Goal: Task Accomplishment & Management: Use online tool/utility

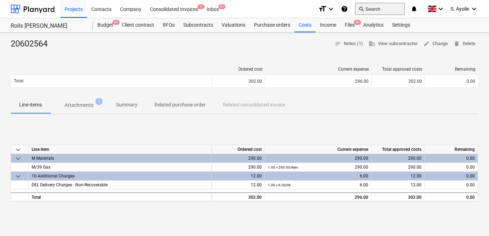
click at [379, 11] on button "search Search" at bounding box center [380, 9] width 50 height 12
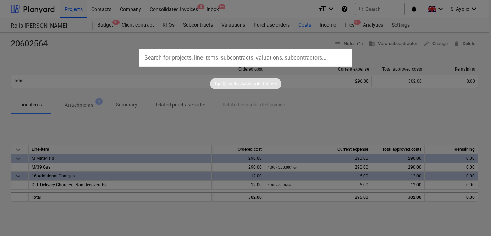
click at [97, 54] on div at bounding box center [245, 118] width 491 height 236
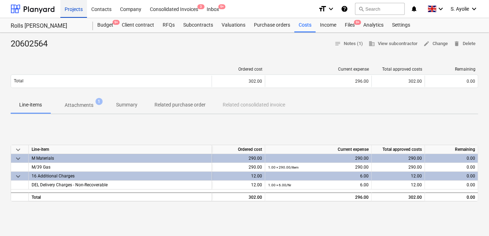
click at [78, 12] on div "Projects" at bounding box center [73, 9] width 27 height 18
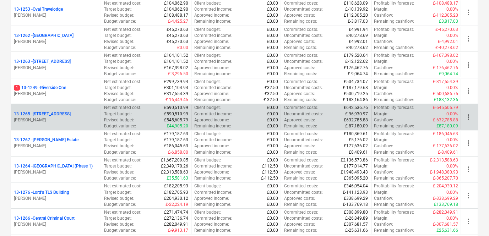
scroll to position [613, 0]
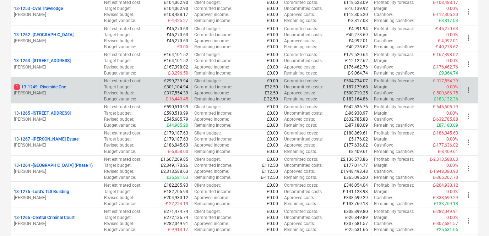
click at [62, 87] on p "1 13-1249 - Riverside One" at bounding box center [40, 87] width 52 height 6
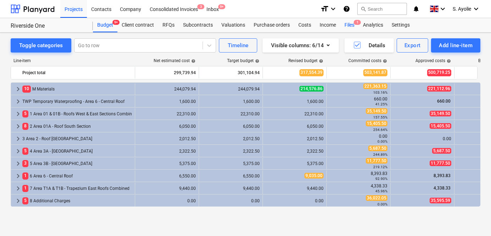
click at [348, 28] on div "Files 1" at bounding box center [349, 25] width 18 height 14
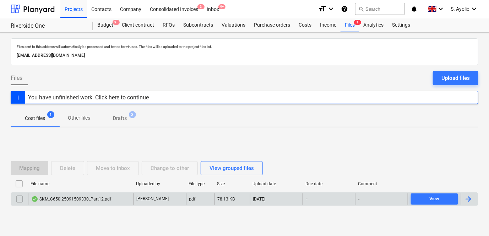
click at [128, 199] on div "SKM_C650i25091509330_Part12.pdf" at bounding box center [80, 198] width 105 height 11
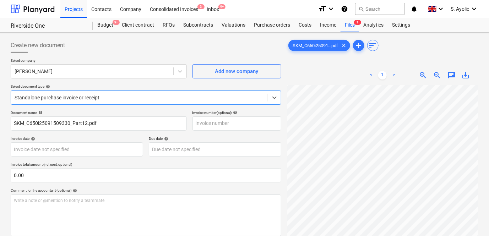
scroll to position [97, 0]
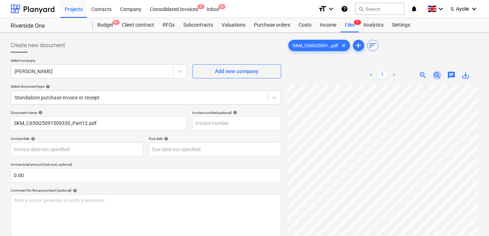
click at [435, 75] on span "zoom_out" at bounding box center [437, 75] width 9 height 9
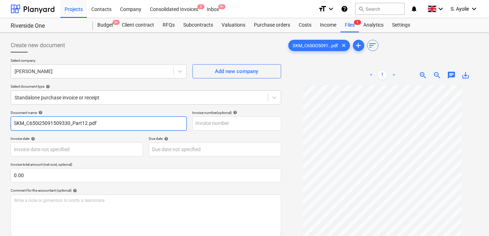
click at [106, 123] on input "SKM_C650i25091509330_Part12.pdf" at bounding box center [99, 123] width 176 height 14
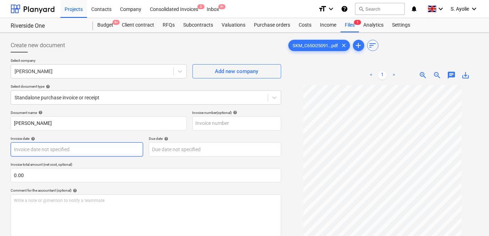
click at [108, 152] on body "Projects Contacts Company Consolidated Invoices 3 Inbox 9+ format_size keyboard…" at bounding box center [244, 118] width 489 height 236
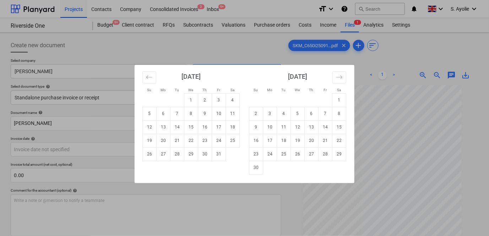
click at [88, 139] on div "Su Mo Tu We Th Fr Sa Su Mo Tu We Th Fr Sa September 2025 1 2 3 4 5 6 7 8 9 10 1…" at bounding box center [244, 118] width 489 height 236
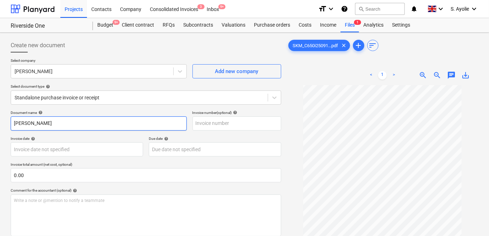
click at [100, 126] on input "Marc Evans" at bounding box center [99, 123] width 176 height 14
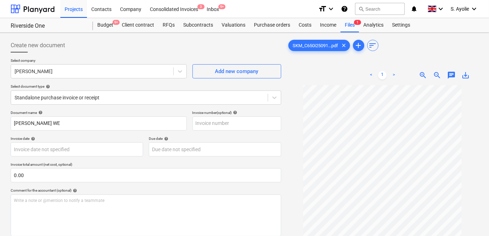
click at [157, 109] on div "Select company Marc Evans Add new company Select document type help Standalone …" at bounding box center [146, 84] width 270 height 52
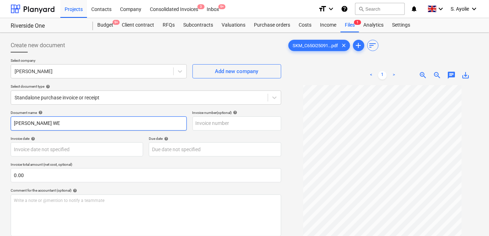
click at [129, 123] on input "Marc Evans WE" at bounding box center [99, 123] width 176 height 14
type input "Marc Evans WE 27/07/25"
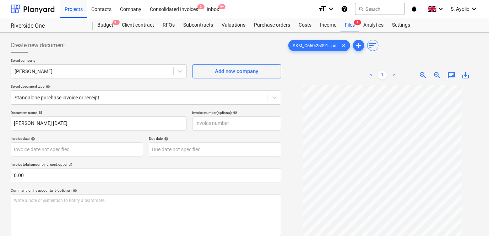
click at [123, 112] on div "Document name help" at bounding box center [99, 112] width 176 height 5
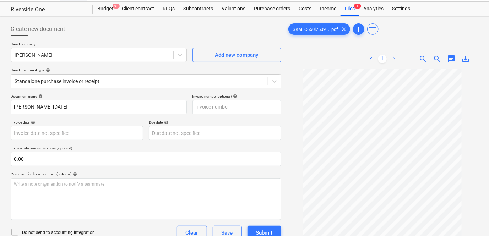
scroll to position [32, 0]
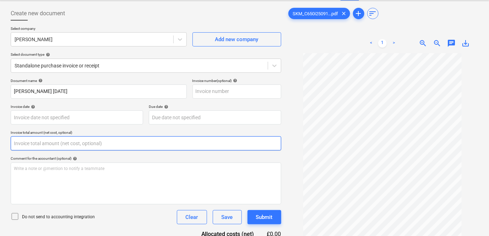
click at [69, 148] on input "text" at bounding box center [146, 143] width 270 height 14
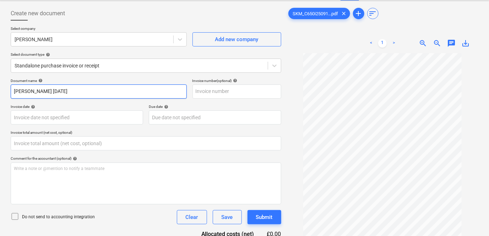
type input "0.00"
click at [69, 92] on input "Marc Evans WE 27/07/25" at bounding box center [99, 91] width 176 height 14
click at [63, 91] on input "Marc Evans WE 27/07/25" at bounding box center [99, 91] width 176 height 14
click at [66, 90] on input "Marc Evans WE 27/07/25" at bounding box center [99, 91] width 176 height 14
click at [56, 92] on input "Marc Evans WE 27/07.25" at bounding box center [99, 91] width 176 height 14
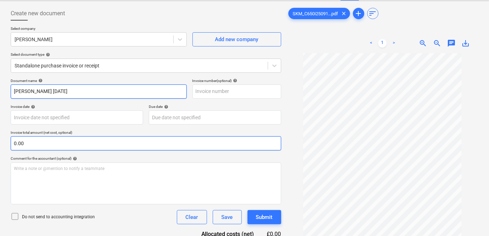
type input "Marc Evans WE 27.07.25"
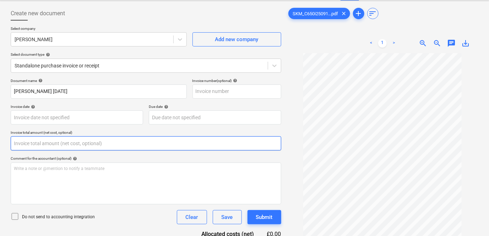
click at [65, 146] on input "text" at bounding box center [146, 143] width 270 height 14
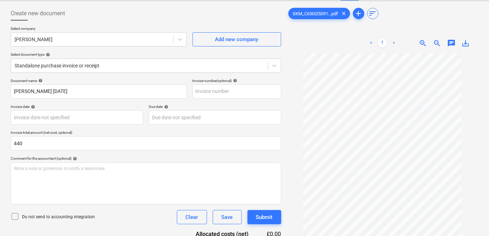
type input "440.00"
click at [120, 221] on div "Do not send to accounting integration Clear Save Submit" at bounding box center [146, 217] width 270 height 14
click at [19, 213] on icon at bounding box center [15, 216] width 9 height 9
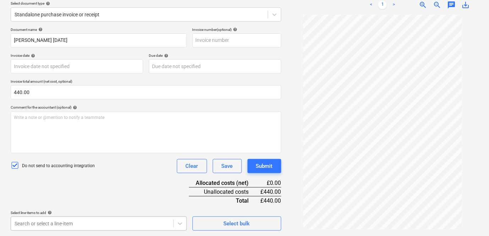
scroll to position [188, 0]
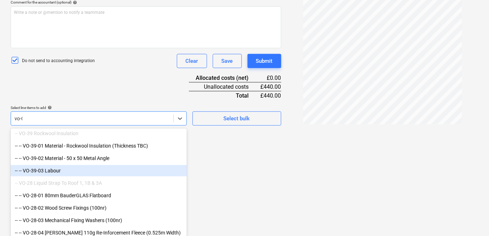
scroll to position [187, 0]
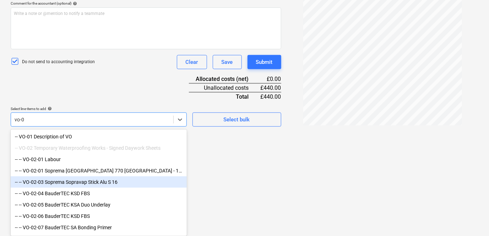
type input "vo-02"
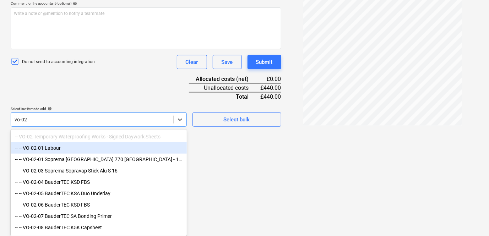
click at [60, 151] on div "-- -- VO-02-01 Labour" at bounding box center [99, 147] width 176 height 11
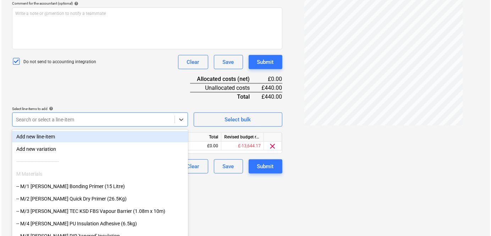
scroll to position [130, 0]
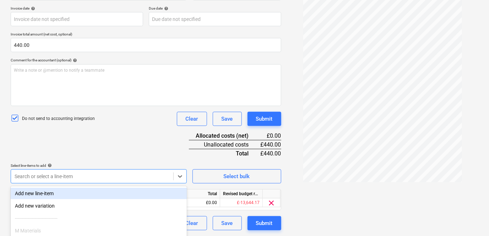
click at [92, 104] on div "Document name help Marc Evans WE 27.07.25 Invoice number (optional) help Invoic…" at bounding box center [146, 105] width 270 height 250
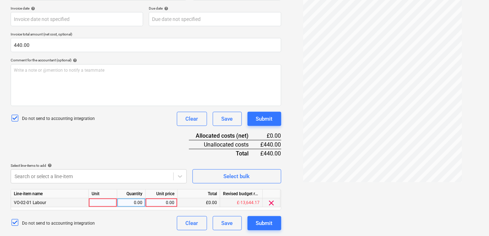
click at [99, 201] on div at bounding box center [103, 202] width 28 height 9
type input "D"
type input "d"
click at [138, 203] on div "0.00" at bounding box center [131, 202] width 22 height 9
type input "1"
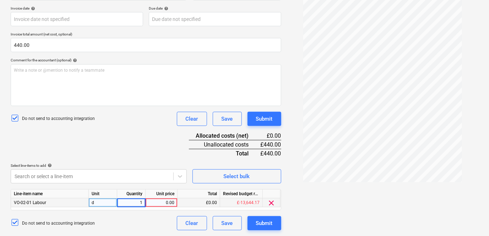
click at [159, 202] on div "0.00" at bounding box center [161, 202] width 26 height 9
type input "200"
click at [107, 203] on div "d" at bounding box center [103, 202] width 28 height 9
type input "a"
type input "days"
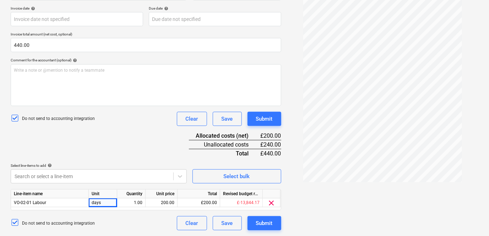
click at [150, 216] on div "Do not send to accounting integration Clear Save Submit" at bounding box center [146, 223] width 270 height 14
click at [171, 204] on div "200.00" at bounding box center [161, 202] width 26 height 9
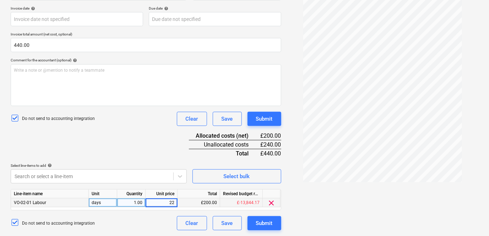
type input "220"
click at [160, 229] on div "Do not send to accounting integration Clear Save Submit" at bounding box center [146, 223] width 270 height 14
click at [136, 203] on div "1.00" at bounding box center [131, 202] width 22 height 9
type input "2"
click at [139, 203] on input "2" at bounding box center [131, 202] width 28 height 9
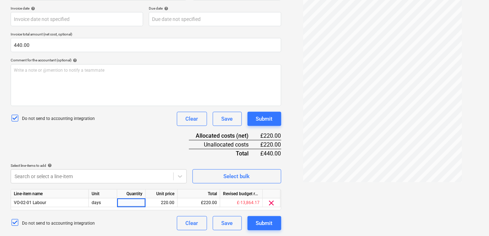
type input "1"
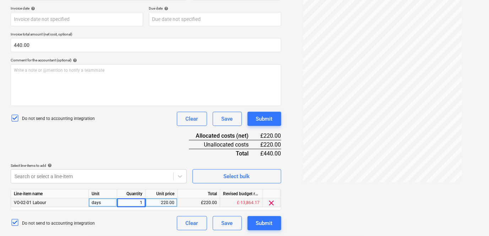
click at [157, 201] on div "220.00" at bounding box center [161, 202] width 26 height 9
click at [138, 202] on div "1.00" at bounding box center [131, 202] width 22 height 9
type input "2"
click at [126, 220] on div "Do not send to accounting integration Clear Save Submit" at bounding box center [146, 223] width 270 height 14
click at [259, 219] on div "Submit" at bounding box center [264, 223] width 17 height 9
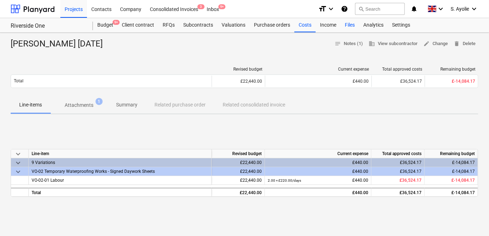
click at [354, 24] on div "Files" at bounding box center [349, 25] width 18 height 14
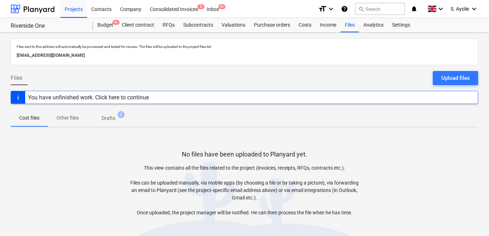
click at [124, 81] on div "Files Upload files" at bounding box center [244, 81] width 467 height 20
drag, startPoint x: 273, startPoint y: 76, endPoint x: 247, endPoint y: 81, distance: 26.7
click at [250, 80] on div "Files Upload files" at bounding box center [244, 81] width 467 height 20
click at [78, 11] on div "Projects" at bounding box center [73, 9] width 27 height 18
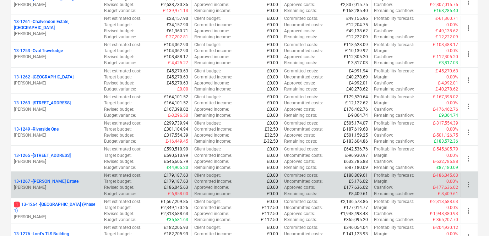
scroll to position [613, 0]
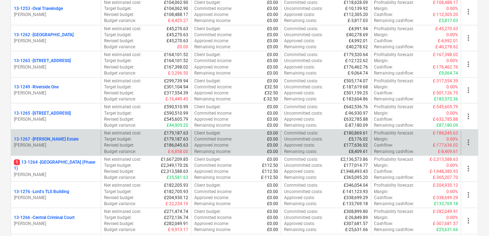
click at [66, 172] on p "[PERSON_NAME]" at bounding box center [56, 175] width 84 height 6
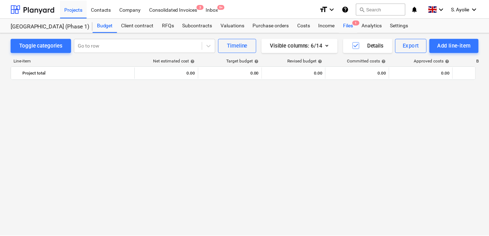
scroll to position [177, 0]
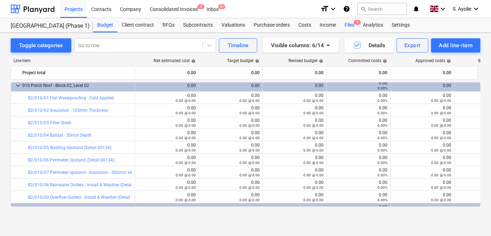
click at [353, 30] on div "Files 1" at bounding box center [349, 25] width 18 height 14
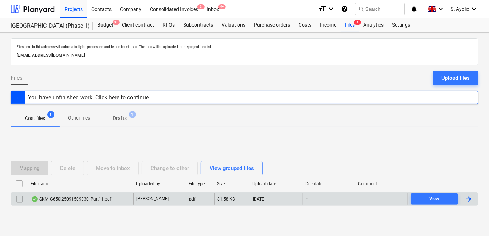
click at [92, 198] on div "SKM_C650i25091509330_Part11.pdf" at bounding box center [71, 199] width 80 height 6
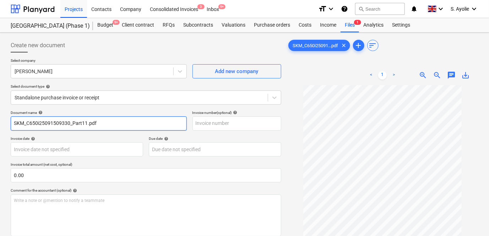
click at [81, 122] on input "SKM_C650i25091509330_Part11.pdf" at bounding box center [99, 123] width 176 height 14
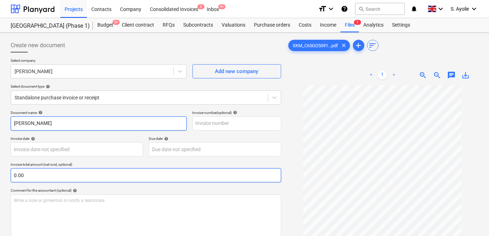
type input "Marc Evans"
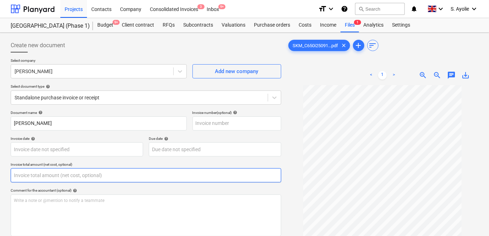
click at [145, 178] on input "text" at bounding box center [146, 175] width 270 height 14
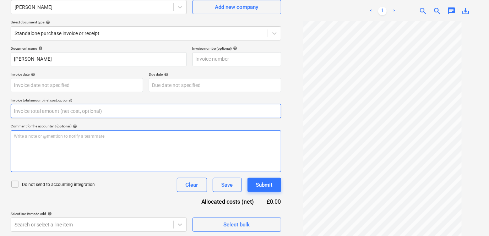
scroll to position [64, 0]
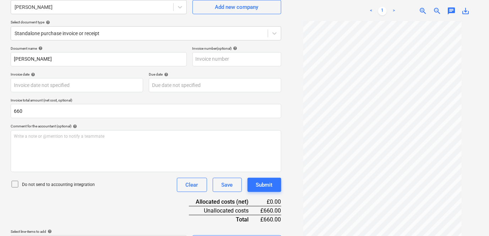
type input "660.00"
click at [52, 184] on p "Do not send to accounting integration" at bounding box center [58, 185] width 73 height 6
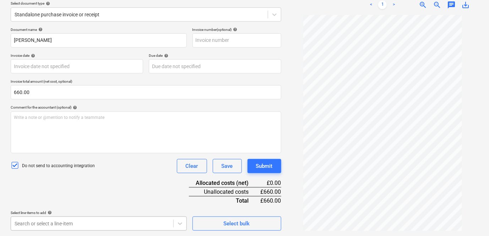
scroll to position [188, 0]
click at [78, 153] on body "Projects Contacts Company Consolidated Invoices 3 Inbox 9+ format_size keyboard…" at bounding box center [244, 35] width 489 height 236
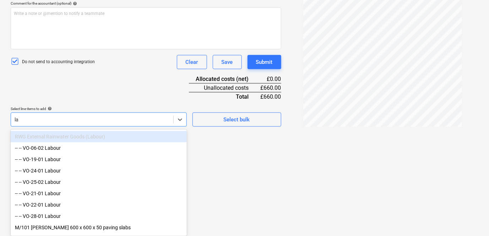
type input "l"
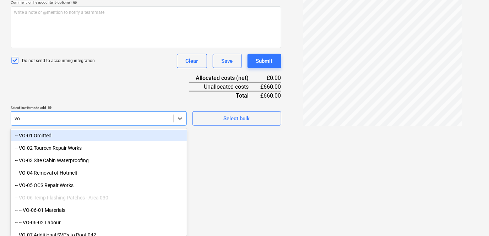
type input "v"
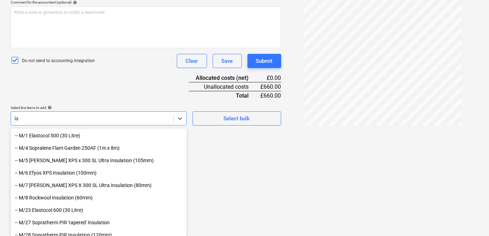
type input "l"
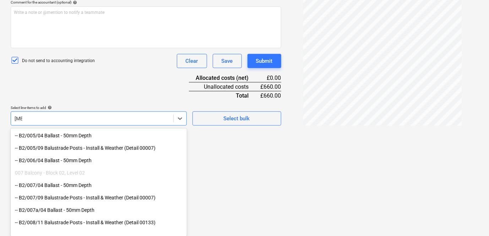
scroll to position [97, 0]
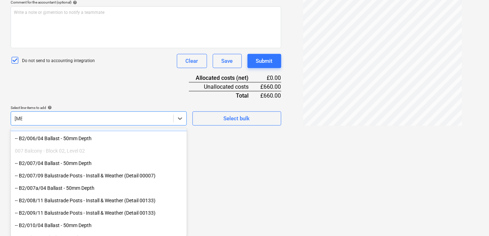
type input "bal"
click at [125, 86] on div "Document name help Marc Evans Invoice number (optional) help Invoice date help …" at bounding box center [146, 23] width 270 height 203
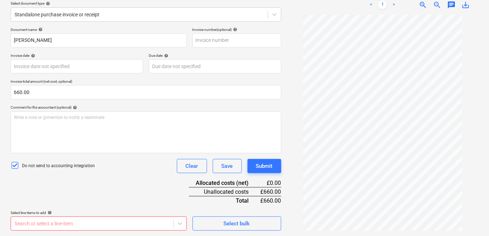
type input "660.00"
click at [323, 233] on div "SKM_C650i25091...pdf clear add sort < 1 > zoom_in zoom_out chat 0 save_alt" at bounding box center [382, 92] width 197 height 281
click at [127, 153] on body "Projects Contacts Company Consolidated Invoices 3 Inbox 9+ format_size keyboard…" at bounding box center [244, 35] width 489 height 236
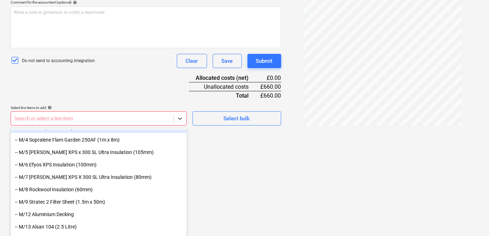
scroll to position [97, 0]
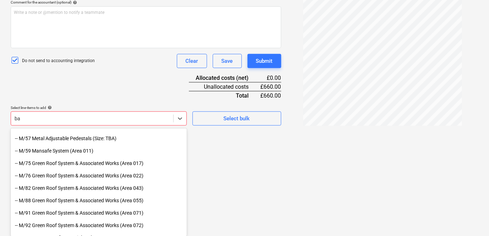
type input "bal"
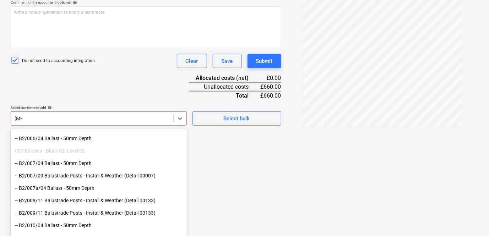
click at [122, 208] on div "-- B2/009/11 Balustrade Posts - Install & Weather (Detail 00133)" at bounding box center [99, 212] width 176 height 11
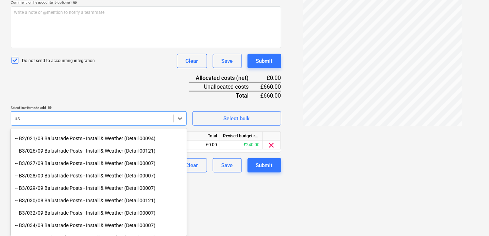
type input "u"
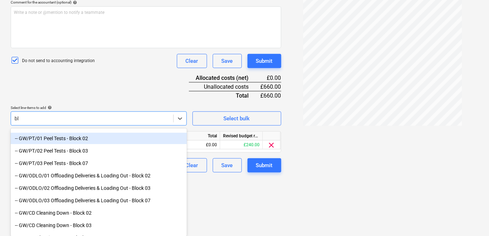
type input "b"
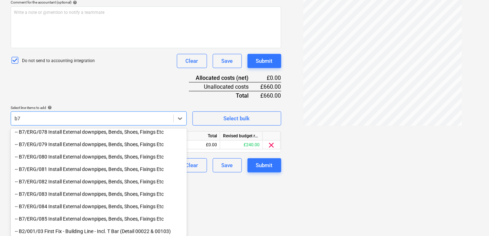
scroll to position [323, 0]
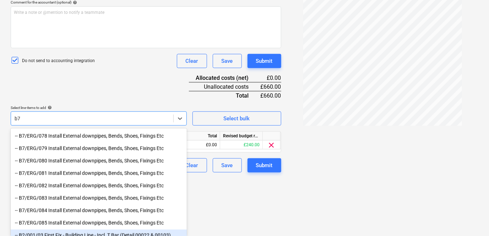
type input "b7"
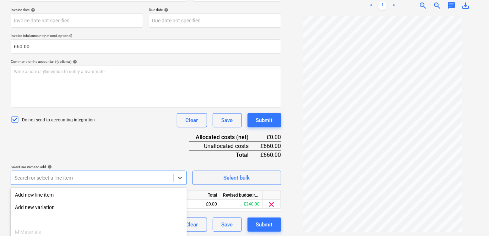
scroll to position [188, 0]
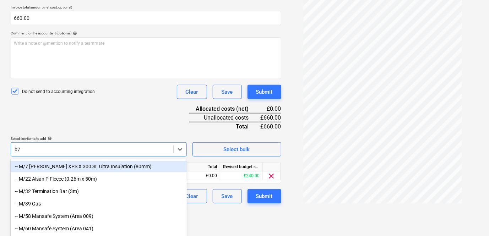
scroll to position [124, 0]
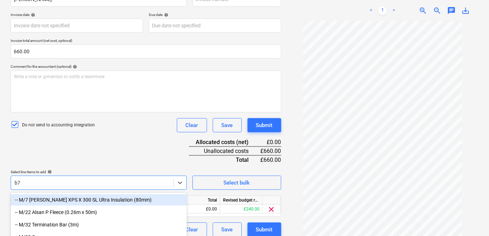
type input "b7"
click at [132, 136] on div "Document name help Marc Evans Invoice number (optional) help Invoice date help …" at bounding box center [146, 112] width 270 height 250
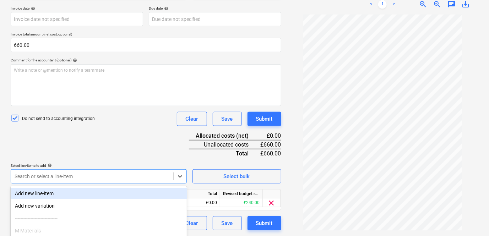
scroll to position [188, 0]
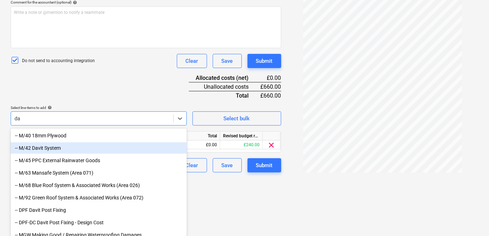
type input "d"
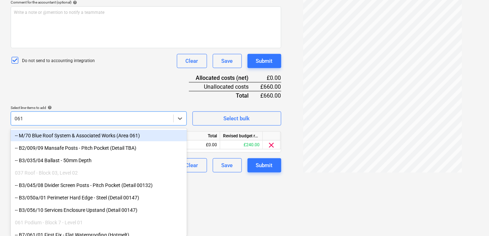
type input "061/"
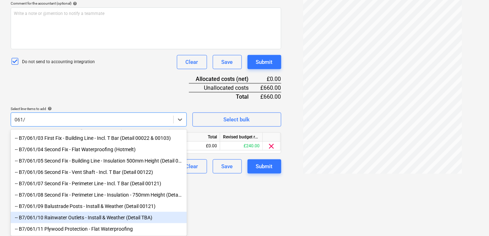
scroll to position [0, 0]
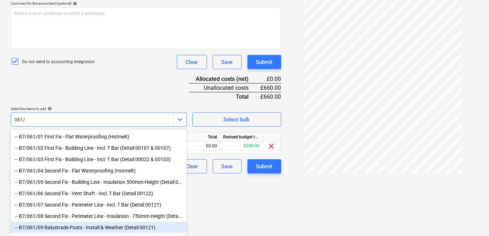
click at [135, 230] on div "-- B7/061/09 Balustrade Posts - Install & Weather (Detail 00121)" at bounding box center [99, 227] width 176 height 11
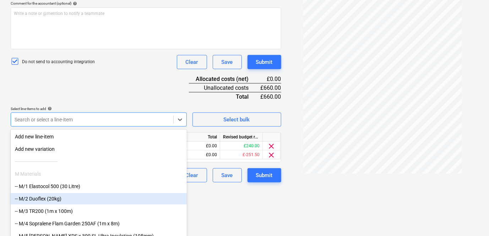
scroll to position [139, 0]
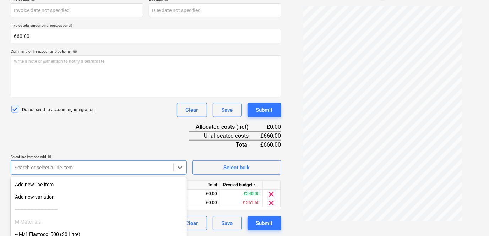
click at [71, 100] on div "Document name help Marc Evans Invoice number (optional) help Invoice date help …" at bounding box center [146, 100] width 270 height 259
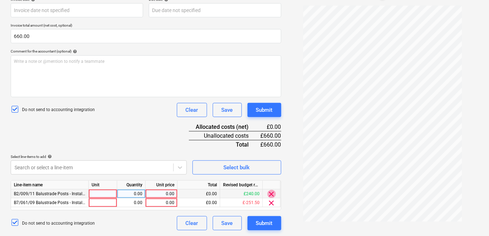
click at [269, 193] on span "clear" at bounding box center [271, 194] width 9 height 9
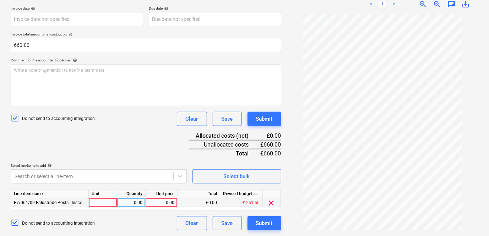
scroll to position [130, 0]
click at [97, 204] on div at bounding box center [103, 202] width 28 height 9
type input "days"
click at [132, 204] on div "0.00" at bounding box center [131, 202] width 22 height 9
type input "1"
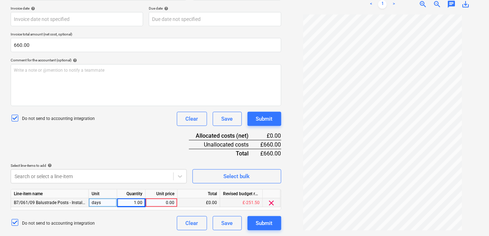
click at [168, 203] on div "0.00" at bounding box center [161, 202] width 26 height 9
type input "220"
click at [149, 142] on div "Document name help Marc Evans Invoice number (optional) help Invoice date help …" at bounding box center [146, 105] width 270 height 250
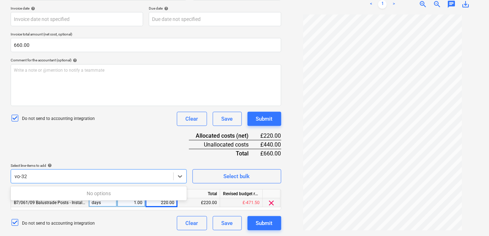
scroll to position [130, 0]
drag, startPoint x: 27, startPoint y: 175, endPoint x: 11, endPoint y: 175, distance: 16.0
click at [11, 175] on div "vo-32" at bounding box center [92, 176] width 162 height 10
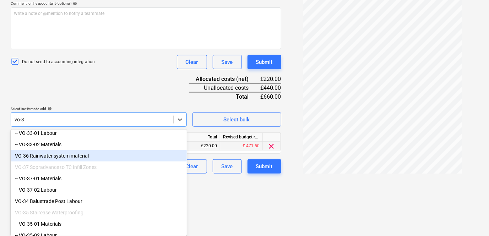
scroll to position [59, 0]
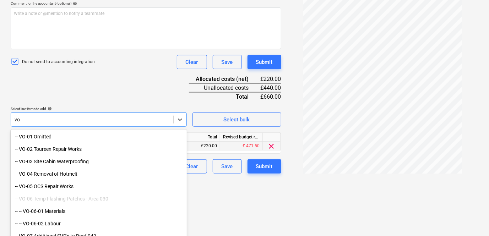
type input "v"
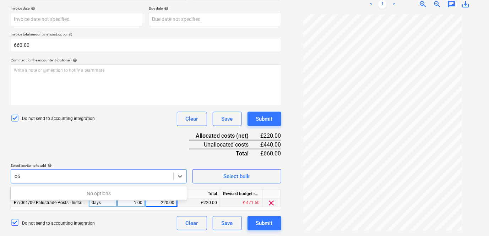
scroll to position [130, 0]
type input "o"
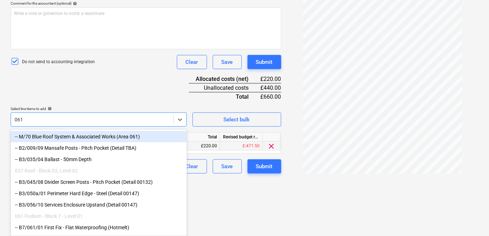
type input "061/"
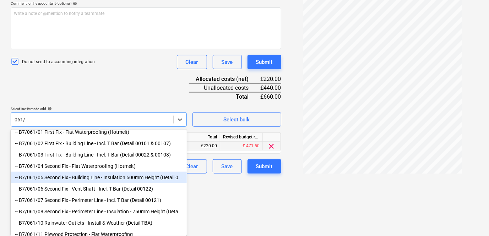
scroll to position [12, 0]
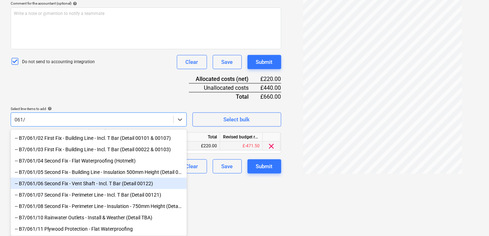
click at [102, 186] on div "-- B7/061/06 Second Fix - Vent Shaft - Incl. T Bar (Detail 00122)" at bounding box center [99, 183] width 176 height 11
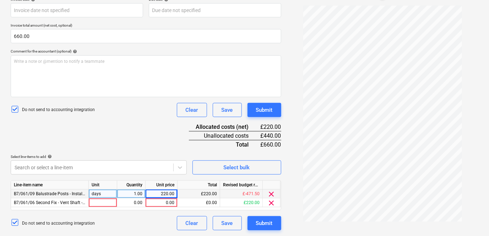
scroll to position [139, 0]
click at [96, 202] on div at bounding box center [103, 202] width 28 height 9
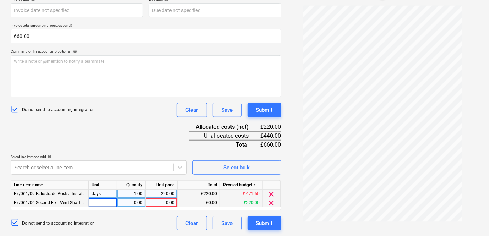
type input "d"
click at [133, 204] on div "0.00" at bounding box center [131, 202] width 22 height 9
type input "1"
click at [153, 201] on div "0.00" at bounding box center [161, 202] width 26 height 9
type input "220"
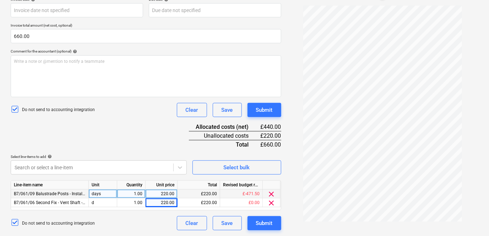
click at [139, 225] on div "Do not send to accounting integration Clear Save Submit" at bounding box center [146, 223] width 270 height 14
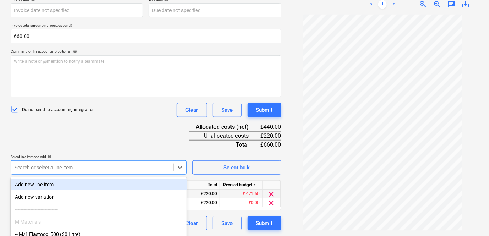
scroll to position [188, 0]
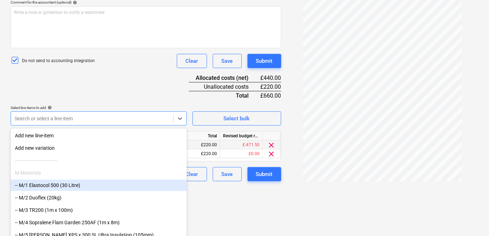
scroll to position [139, 0]
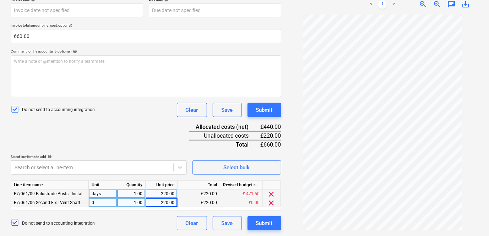
click at [104, 202] on div "d" at bounding box center [103, 202] width 28 height 9
type input "ays"
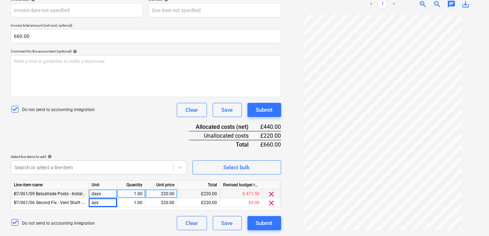
click at [108, 218] on div "Do not send to accounting integration Clear Save Submit" at bounding box center [146, 223] width 270 height 14
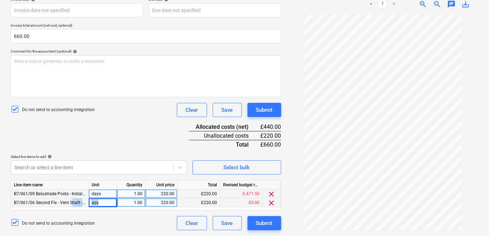
drag, startPoint x: 100, startPoint y: 202, endPoint x: 72, endPoint y: 201, distance: 27.7
click at [0, 0] on div "B7/061/06 Second Fix - Vent Shaft - Incl. T Bar (Detail 00122) ays 1.00 220.00 …" at bounding box center [0, 0] width 0 height 0
drag, startPoint x: 72, startPoint y: 201, endPoint x: 99, endPoint y: 200, distance: 26.3
click at [99, 200] on div "ays" at bounding box center [103, 202] width 28 height 9
type input "days"
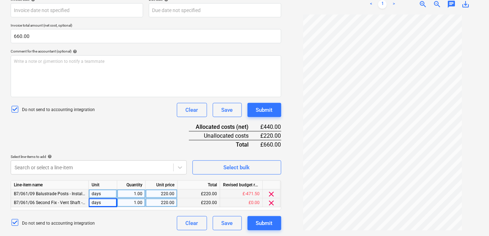
click at [102, 219] on div "Do not send to accounting integration Clear Save Submit" at bounding box center [146, 223] width 270 height 14
click at [137, 203] on div "1.00" at bounding box center [131, 202] width 22 height 9
click at [139, 204] on input "1" at bounding box center [131, 202] width 28 height 9
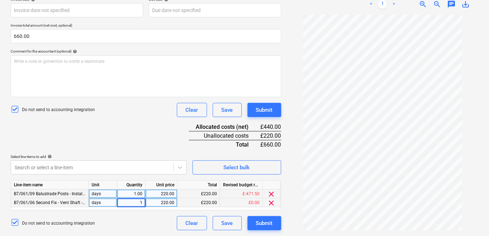
click at [141, 203] on input "1" at bounding box center [131, 202] width 28 height 9
type input "1.033"
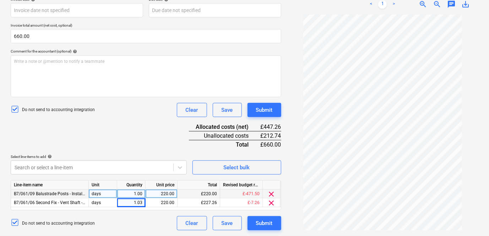
click at [148, 221] on div "Do not send to accounting integration Clear Save Submit" at bounding box center [146, 223] width 270 height 14
click at [140, 203] on div "1.03" at bounding box center [131, 202] width 22 height 9
click at [137, 203] on input "1.033" at bounding box center [131, 202] width 28 height 9
click at [139, 203] on input "1.033" at bounding box center [131, 202] width 28 height 9
type input "1.333"
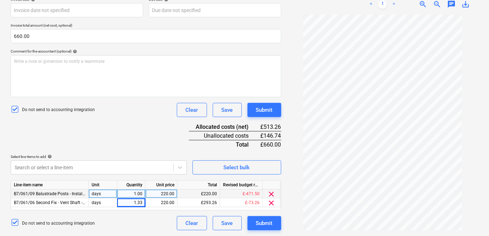
click at [149, 218] on div "Do not send to accounting integration Clear Save Submit" at bounding box center [146, 223] width 270 height 14
click at [142, 203] on div "1.33" at bounding box center [131, 202] width 22 height 9
click at [138, 201] on input "1.333" at bounding box center [131, 202] width 28 height 9
type input "1.333333333"
click at [148, 221] on div "Do not send to accounting integration Clear Save Submit" at bounding box center [146, 223] width 270 height 14
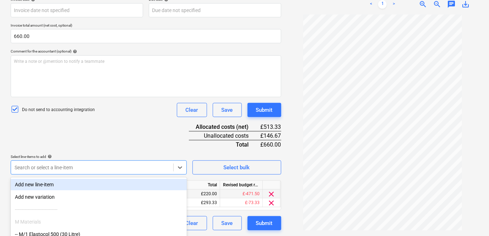
scroll to position [188, 0]
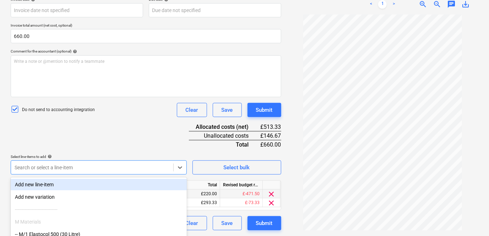
click at [299, 154] on div at bounding box center [383, 123] width 192 height 216
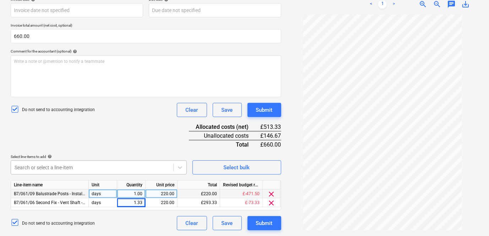
scroll to position [188, 0]
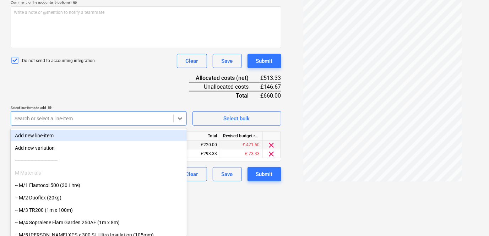
click at [101, 95] on div "Document name help Marc Evans Invoice number (optional) help Invoice date help …" at bounding box center [146, 51] width 270 height 259
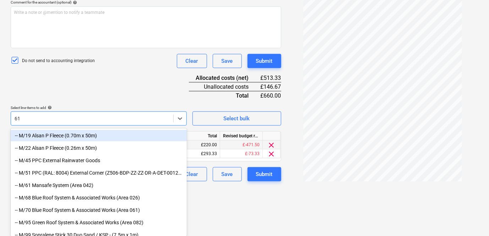
type input "61/"
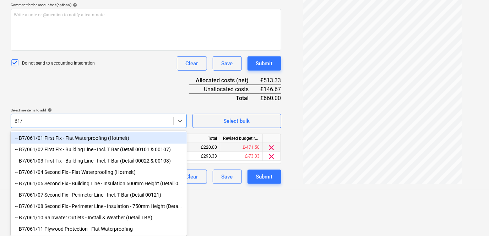
scroll to position [187, 0]
click at [92, 168] on div "-- B7/061/04 Second Fix - Flat Waterproofing (Hotmelt)" at bounding box center [99, 171] width 176 height 11
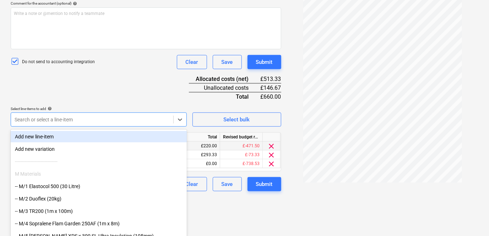
scroll to position [188, 0]
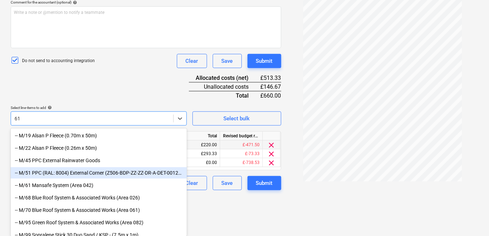
type input "61/"
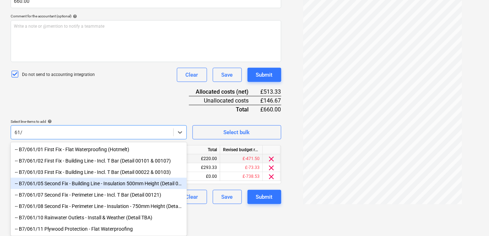
click at [128, 183] on div "-- B7/061/05 Second Fix - Building Line - Insulation 500mm Height (Detail 00022…" at bounding box center [99, 183] width 176 height 11
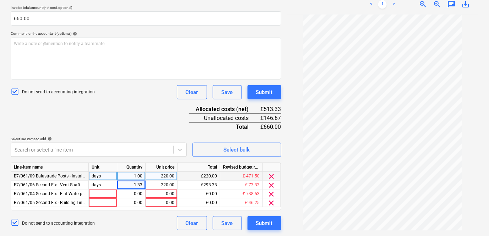
scroll to position [157, 0]
click at [270, 193] on span "clear" at bounding box center [271, 194] width 9 height 9
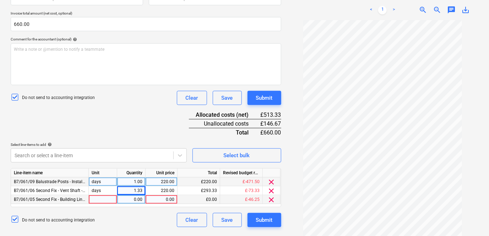
click at [111, 199] on div at bounding box center [103, 199] width 28 height 9
type input "days"
click at [138, 200] on div "0.00" at bounding box center [131, 199] width 22 height 9
type input "0.666667"
click at [165, 201] on div "0.00" at bounding box center [161, 199] width 26 height 9
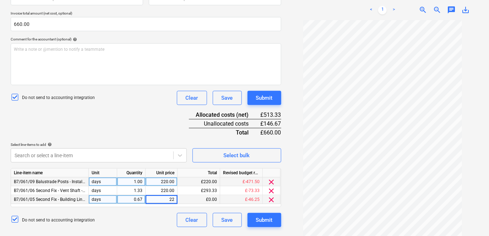
type input "220"
click at [158, 211] on div "Document name help Marc Evans Invoice number (optional) help Invoice date help …" at bounding box center [146, 93] width 270 height 268
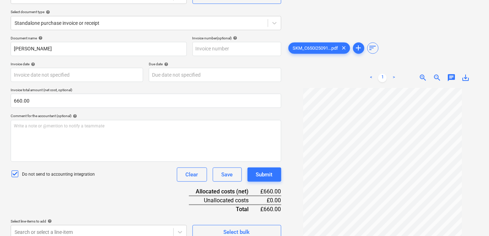
scroll to position [148, 0]
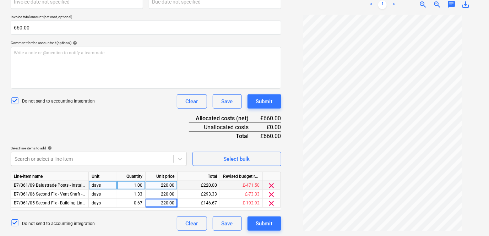
drag, startPoint x: 252, startPoint y: 223, endPoint x: 94, endPoint y: 131, distance: 182.9
click at [88, 138] on div "Document name help Marc Evans Invoice number (optional) help Invoice date help …" at bounding box center [146, 97] width 270 height 268
click at [97, 128] on div "Document name help Marc Evans Invoice number (optional) help Invoice date help …" at bounding box center [146, 97] width 270 height 268
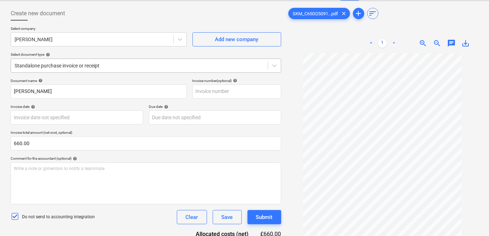
scroll to position [19, 0]
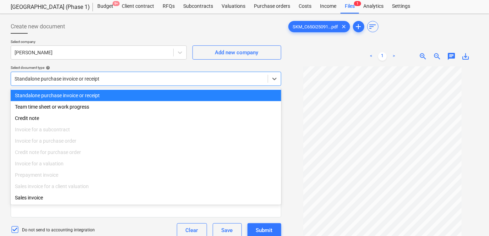
click at [70, 79] on div at bounding box center [140, 78] width 250 height 7
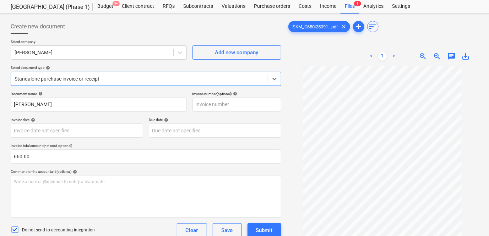
click at [70, 79] on div at bounding box center [140, 78] width 250 height 7
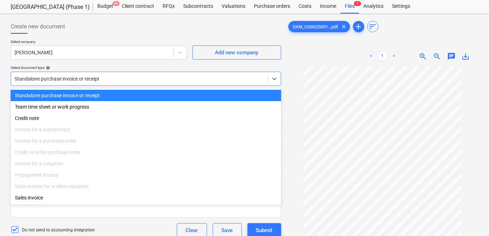
click at [70, 79] on div at bounding box center [140, 78] width 250 height 7
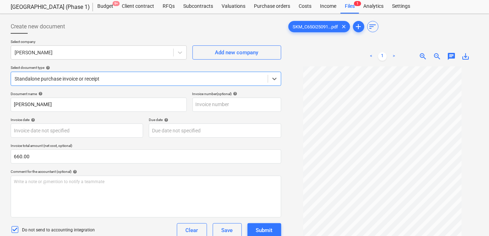
click at [70, 79] on div at bounding box center [140, 78] width 250 height 7
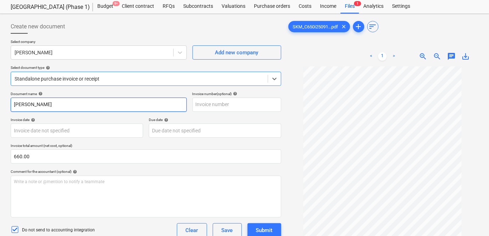
click at [56, 105] on input "Marc Evans" at bounding box center [99, 105] width 176 height 14
type input "Marc Evans WE 27.09.25"
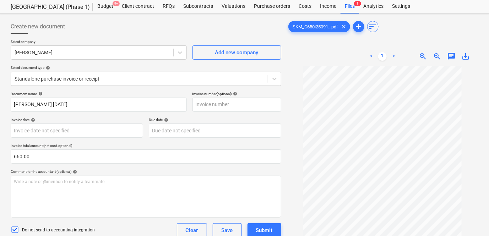
click at [113, 144] on p "Invoice total amount (net cost, optional)" at bounding box center [146, 146] width 270 height 6
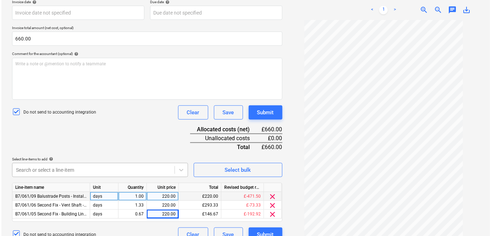
scroll to position [148, 0]
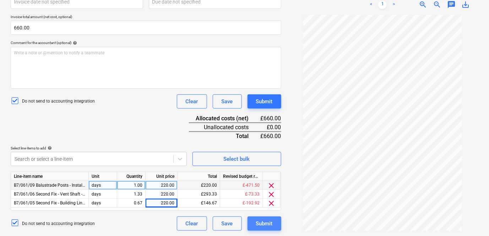
click at [260, 225] on div "Submit" at bounding box center [264, 223] width 17 height 9
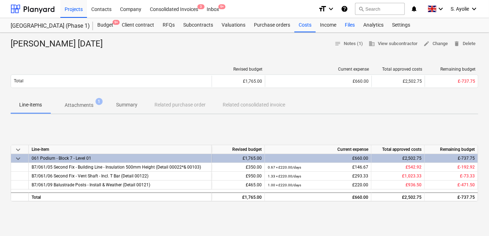
click at [353, 29] on div "Files" at bounding box center [349, 25] width 18 height 14
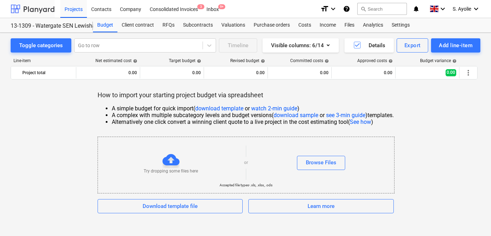
click at [42, 11] on div at bounding box center [33, 9] width 44 height 18
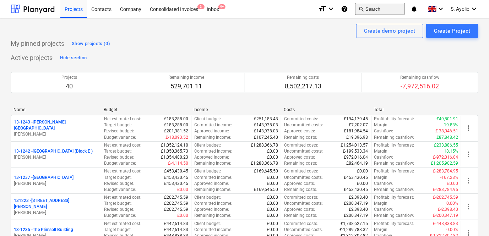
click at [383, 10] on button "search Search" at bounding box center [380, 9] width 50 height 12
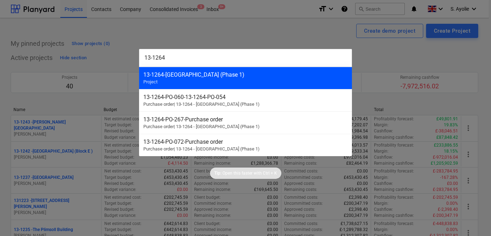
type input "13-1264"
click at [224, 79] on div "13-1264 - Plumstead [GEOGRAPHIC_DATA] (Phase 1) Project" at bounding box center [245, 78] width 213 height 22
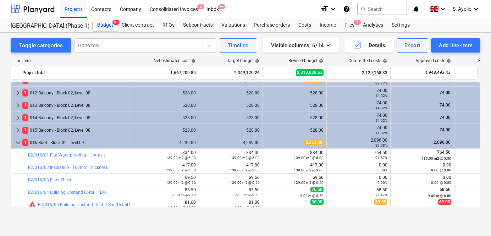
scroll to position [307, 0]
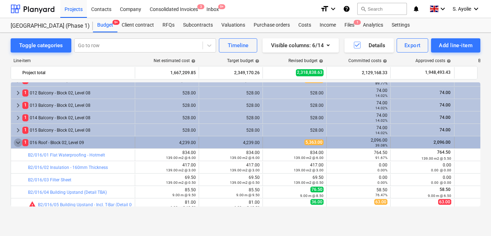
click at [18, 142] on span "keyboard_arrow_down" at bounding box center [18, 142] width 9 height 9
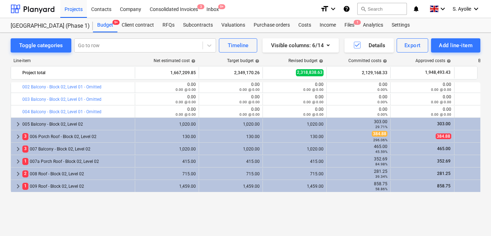
scroll to position [0, 0]
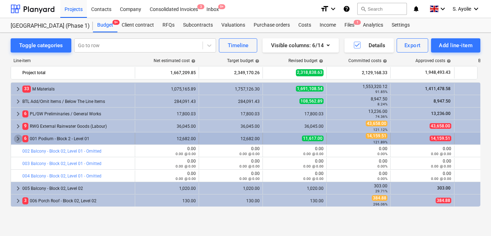
click at [19, 141] on span "keyboard_arrow_right" at bounding box center [18, 139] width 9 height 9
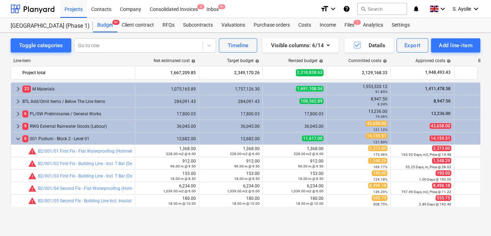
click at [19, 141] on span "keyboard_arrow_down" at bounding box center [18, 139] width 9 height 9
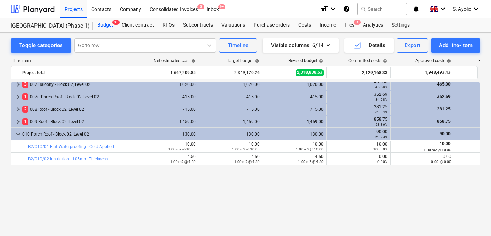
scroll to position [32, 0]
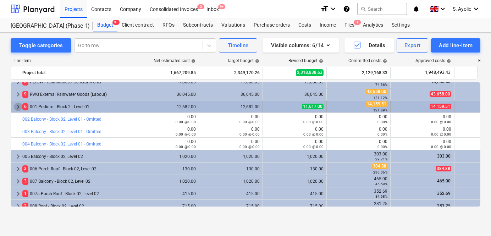
click at [17, 109] on span "keyboard_arrow_right" at bounding box center [18, 107] width 9 height 9
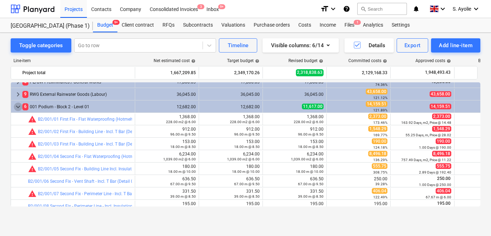
click at [17, 109] on span "keyboard_arrow_down" at bounding box center [18, 107] width 9 height 9
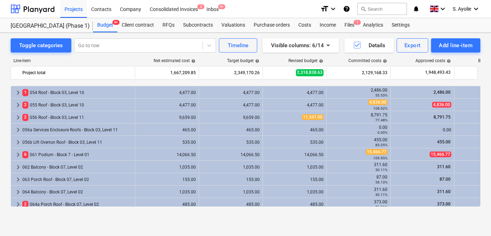
scroll to position [968, 0]
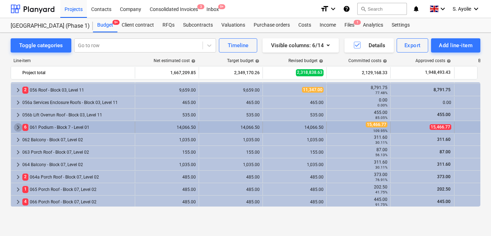
click at [20, 126] on span "keyboard_arrow_right" at bounding box center [18, 127] width 9 height 9
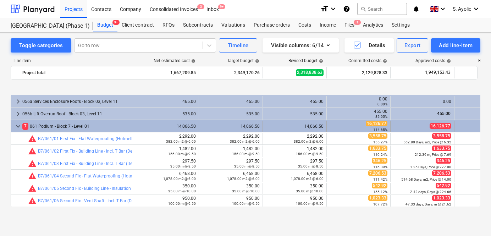
scroll to position [1000, 0]
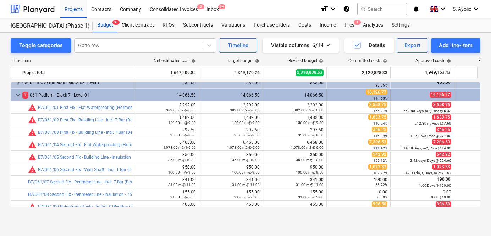
click at [19, 93] on span "keyboard_arrow_down" at bounding box center [18, 95] width 9 height 9
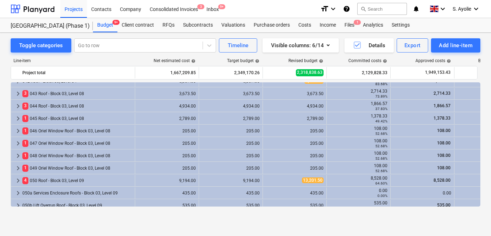
scroll to position [742, 0]
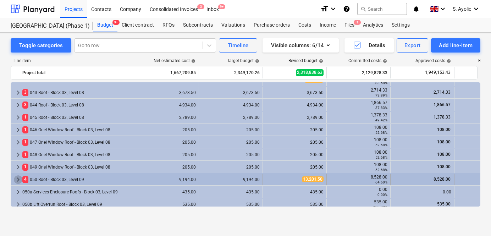
click at [18, 178] on span "keyboard_arrow_right" at bounding box center [18, 179] width 9 height 9
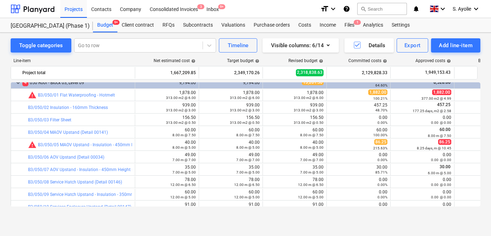
scroll to position [806, 0]
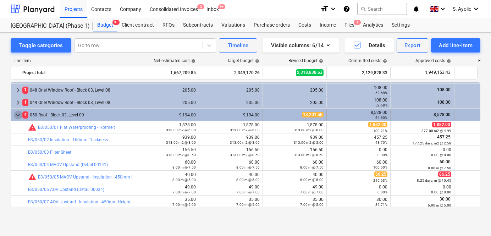
click at [20, 115] on span "keyboard_arrow_down" at bounding box center [18, 115] width 9 height 9
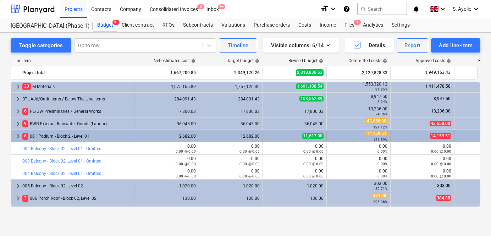
scroll to position [0, 0]
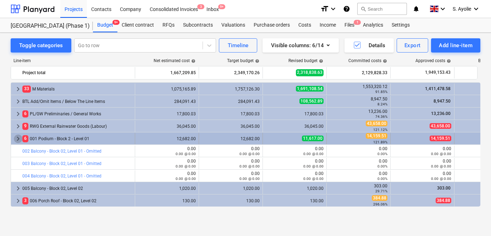
click at [15, 140] on span "keyboard_arrow_right" at bounding box center [18, 139] width 9 height 9
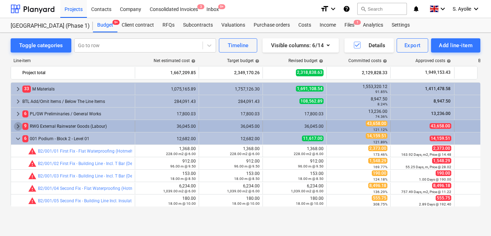
click at [18, 127] on span "keyboard_arrow_right" at bounding box center [18, 126] width 9 height 9
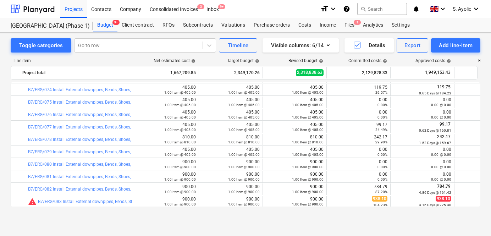
scroll to position [548, 0]
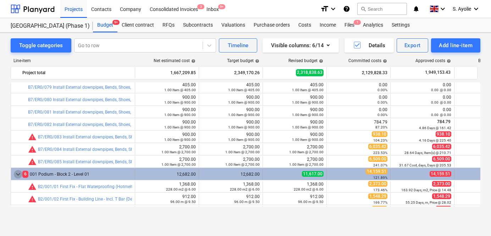
click at [18, 174] on span "keyboard_arrow_down" at bounding box center [18, 174] width 9 height 9
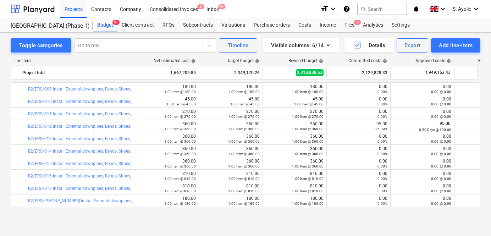
scroll to position [0, 0]
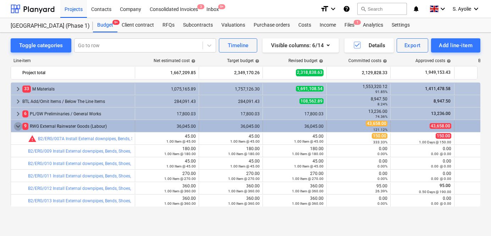
click at [16, 126] on span "keyboard_arrow_down" at bounding box center [18, 126] width 9 height 9
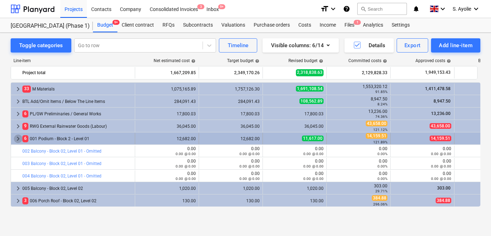
click at [18, 139] on span "keyboard_arrow_right" at bounding box center [18, 139] width 9 height 9
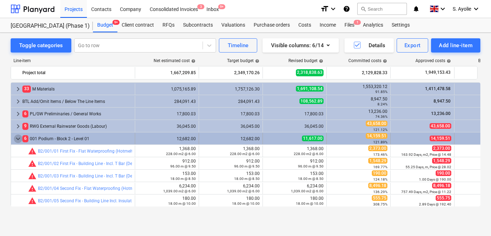
click at [18, 138] on span "keyboard_arrow_down" at bounding box center [18, 139] width 9 height 9
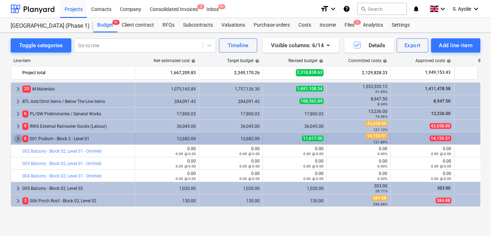
click at [18, 140] on span "keyboard_arrow_right" at bounding box center [18, 139] width 9 height 9
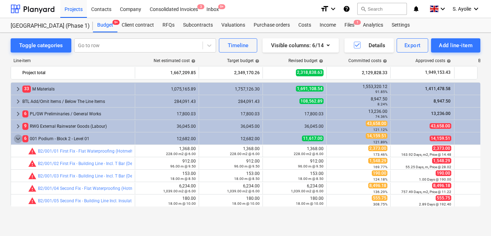
click at [18, 140] on span "keyboard_arrow_down" at bounding box center [18, 139] width 9 height 9
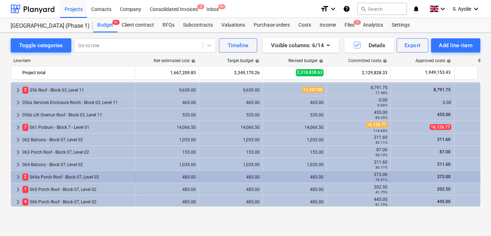
scroll to position [1000, 0]
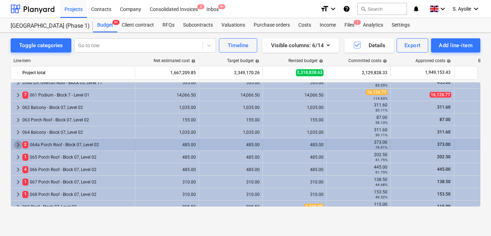
click at [14, 145] on span "keyboard_arrow_right" at bounding box center [18, 145] width 9 height 9
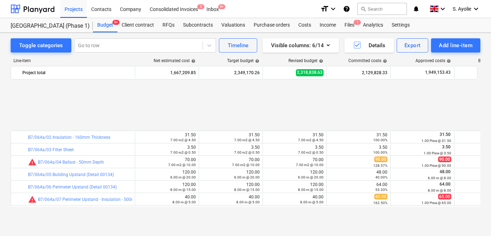
scroll to position [1097, 0]
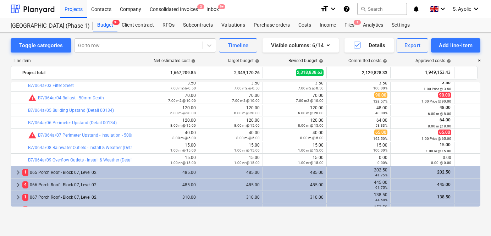
click at [132, 58] on div "Line-item" at bounding box center [73, 60] width 124 height 5
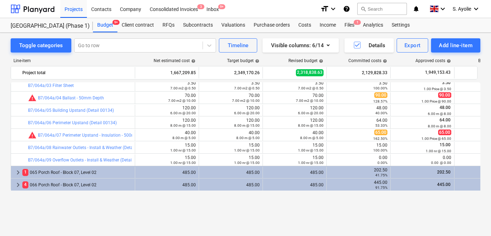
scroll to position [1065, 0]
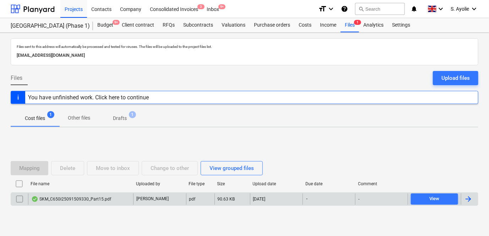
click at [62, 198] on div "SKM_C650i25091509330_Part15.pdf" at bounding box center [71, 199] width 80 height 6
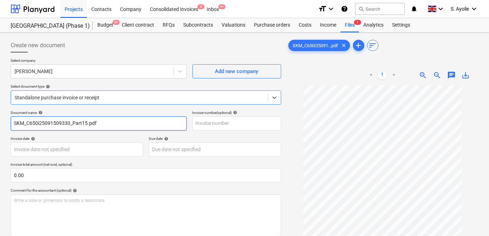
click at [75, 129] on input "SKM_C650i25091509330_Part15.pdf" at bounding box center [99, 123] width 176 height 14
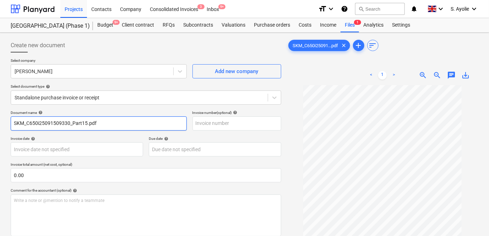
click at [75, 129] on input "SKM_C650i25091509330_Part15.pdf" at bounding box center [99, 123] width 176 height 14
type input "SKM_C650i25091509330_Part15.pdfmax"
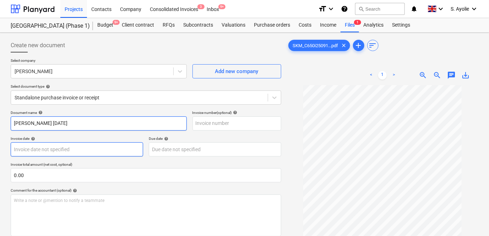
type input "Max Mathieson WE 27.09.25"
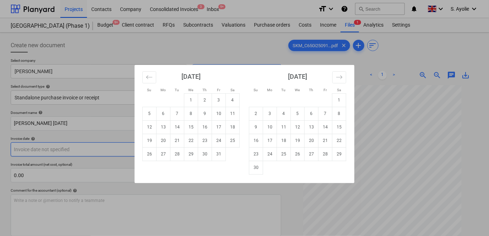
click at [72, 146] on body "Projects Contacts Company Consolidated Invoices 3 Inbox 9+ format_size keyboard…" at bounding box center [244, 118] width 489 height 236
click at [95, 112] on div "Su Mo Tu We Th Fr Sa Su Mo Tu We Th Fr Sa September 2025 1 2 3 4 5 6 7 8 9 10 1…" at bounding box center [244, 118] width 489 height 236
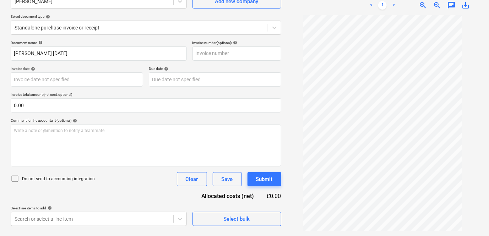
scroll to position [71, 0]
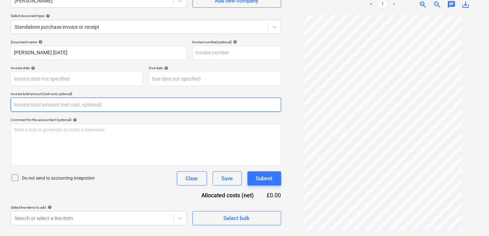
click at [92, 107] on input "text" at bounding box center [146, 105] width 270 height 14
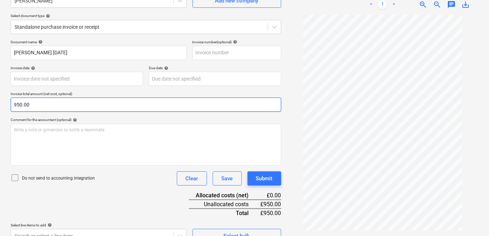
type input "950.00"
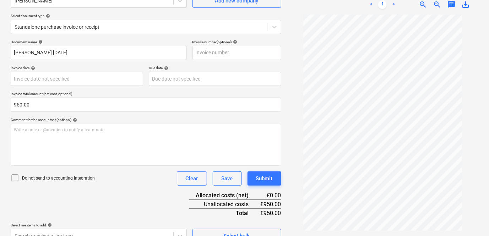
click at [179, 117] on div "Comment for the accountant (optional) help" at bounding box center [146, 119] width 270 height 5
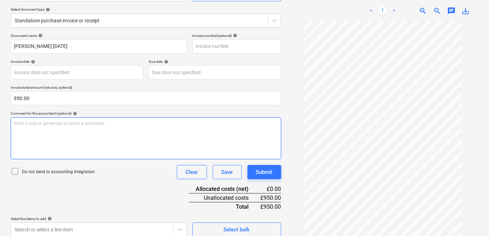
scroll to position [83, 0]
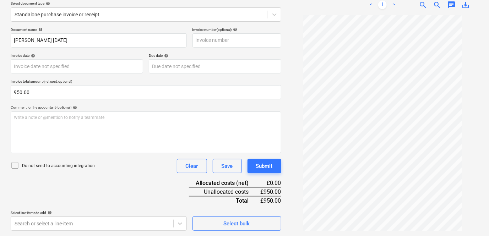
click at [15, 166] on icon at bounding box center [15, 165] width 9 height 9
click at [86, 153] on body "Projects Contacts Company Consolidated Invoices 3 Inbox 9+ format_size keyboard…" at bounding box center [244, 35] width 489 height 236
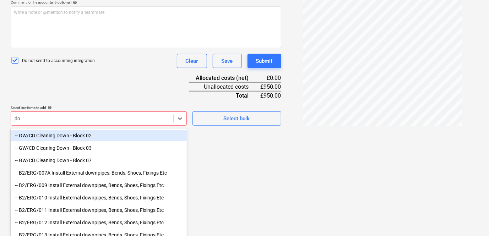
type input "d"
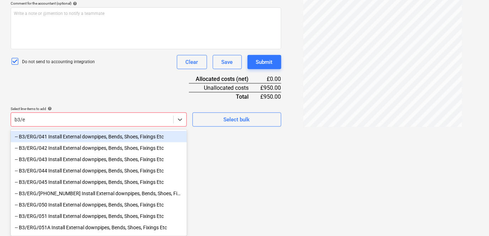
scroll to position [187, 0]
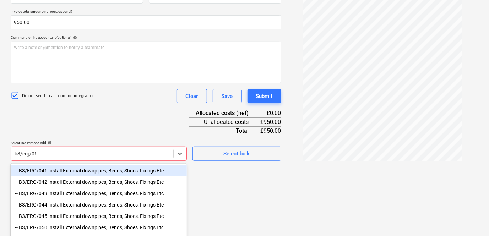
type input "b3/erg/050"
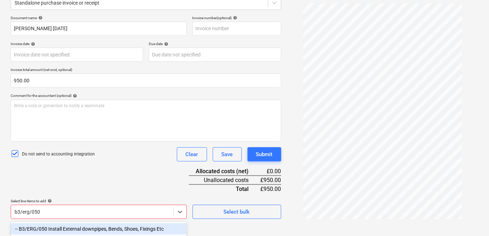
scroll to position [95, 0]
click at [100, 226] on div "-- B3/ERG/050 Install External downpipes, Bends, Shoes, Fixings Etc" at bounding box center [99, 228] width 176 height 11
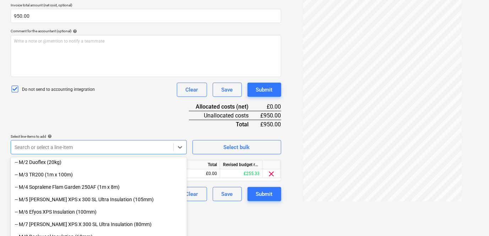
scroll to position [130, 0]
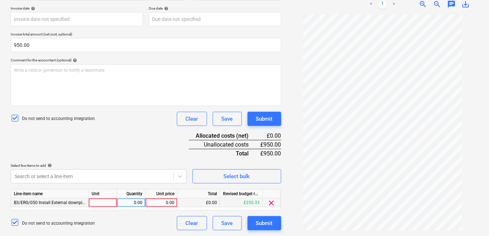
click at [107, 205] on div at bounding box center [103, 202] width 28 height 9
type input "days"
click at [141, 205] on div "0.00" at bounding box center [131, 202] width 22 height 9
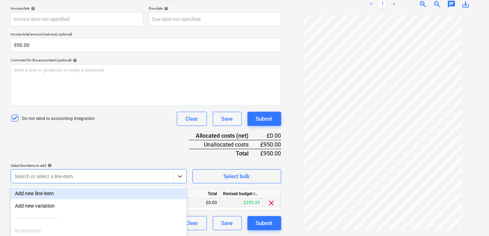
scroll to position [188, 0]
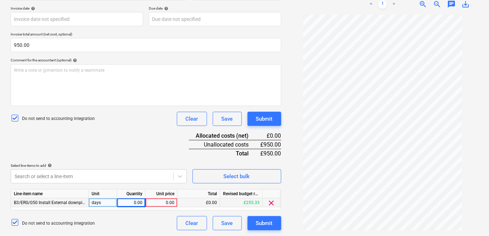
scroll to position [130, 0]
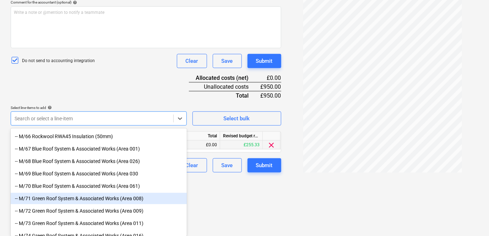
scroll to position [839, 0]
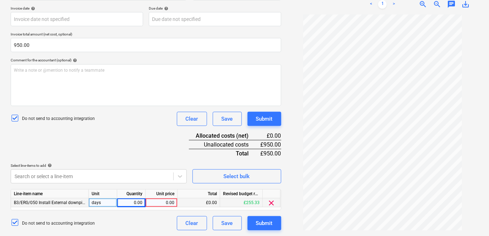
click at [133, 201] on div "0.00" at bounding box center [131, 202] width 22 height 9
type input "1"
click at [159, 202] on div "0.00" at bounding box center [161, 202] width 26 height 9
type input "2"
type input "190"
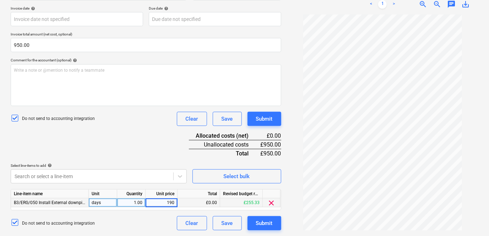
click at [157, 163] on div "Select line-items to add help" at bounding box center [99, 165] width 176 height 5
click at [190, 176] on div "Select line-items to add help Search or select a line-item Select bulk" at bounding box center [146, 173] width 270 height 20
click at [139, 203] on div "1.00" at bounding box center [131, 202] width 22 height 9
type input "0.5"
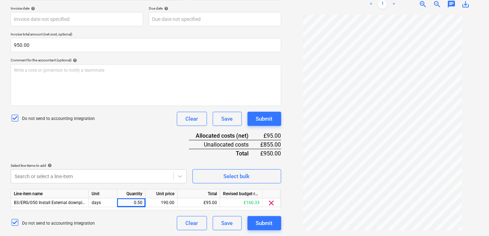
click at [106, 217] on div "Do not send to accounting integration Clear Save Submit" at bounding box center [146, 223] width 270 height 14
click at [104, 103] on div "Document name help Max Mathieson WE 27.09.25 Invoice number (optional) help Inv…" at bounding box center [146, 105] width 270 height 250
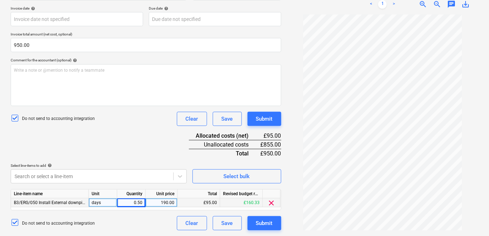
click at [166, 204] on div "190.00" at bounding box center [161, 202] width 26 height 9
click at [137, 213] on div "Document name help Max Mathieson WE 27.09.25 Invoice number (optional) help Inv…" at bounding box center [146, 105] width 270 height 250
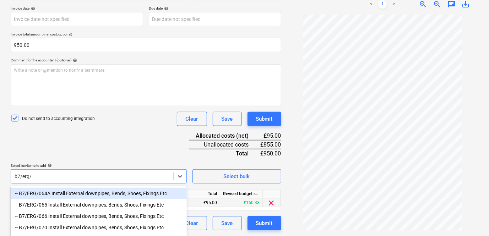
scroll to position [187, 0]
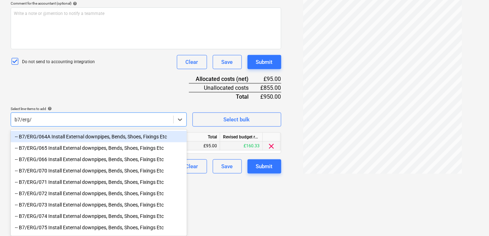
type input "b7/erg"
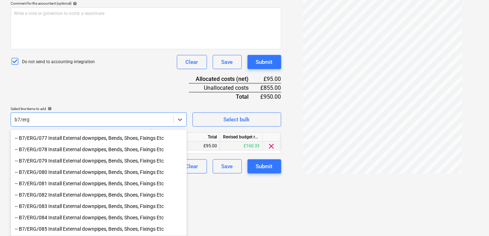
scroll to position [117, 0]
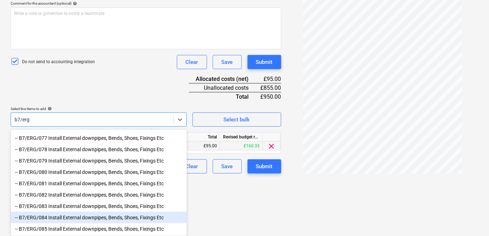
click at [61, 217] on div "-- B7/ERG/084 Install External downpipes, Bends, Shoes, Fixings Etc" at bounding box center [99, 217] width 176 height 11
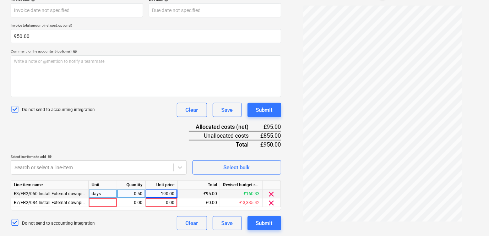
scroll to position [139, 0]
click at [51, 97] on div "Document name help Max Mathieson WE 27.09.25 Invoice number (optional) help Inv…" at bounding box center [146, 100] width 270 height 259
click at [106, 203] on div at bounding box center [103, 202] width 28 height 9
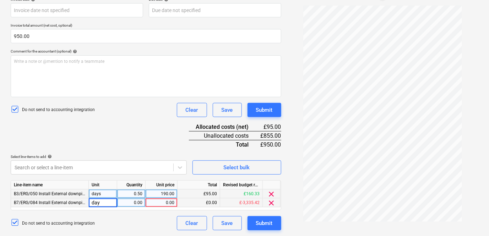
type input "days"
click at [131, 202] on div "0.00" at bounding box center [131, 202] width 22 height 9
type input "0.5"
click at [164, 205] on div "0.00" at bounding box center [161, 202] width 26 height 9
type input "190"
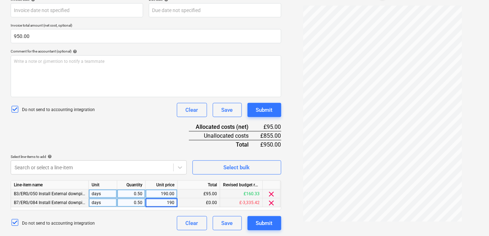
click at [128, 223] on div "Do not send to accounting integration Clear Save Submit" at bounding box center [146, 223] width 270 height 14
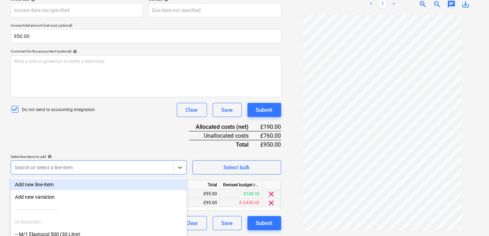
scroll to position [188, 0]
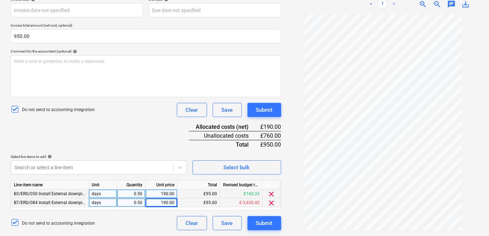
scroll to position [139, 0]
click at [106, 102] on div "Document name help Max Mathieson WE 27.09.25 Invoice number (optional) help Inv…" at bounding box center [146, 100] width 270 height 259
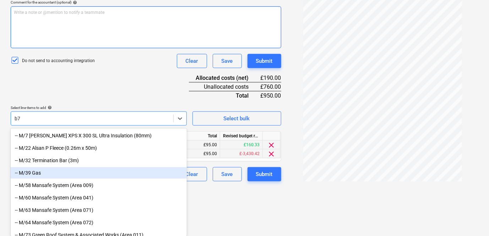
drag, startPoint x: 77, startPoint y: 168, endPoint x: 163, endPoint y: 13, distance: 177.0
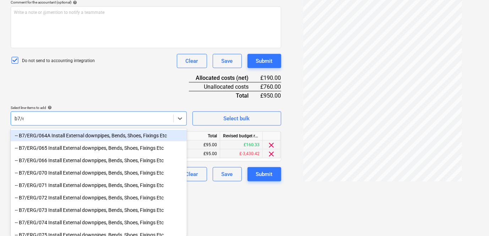
scroll to position [187, 0]
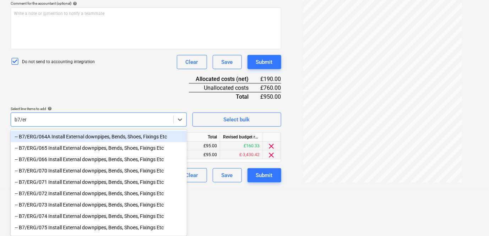
type input "b7/erg"
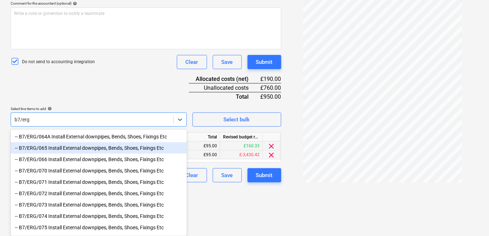
scroll to position [155, 0]
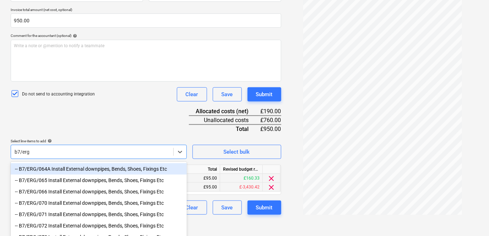
click at [82, 171] on div "-- B7/ERG/064A Install External downpipes, Bends, Shoes, Fixings Etc" at bounding box center [99, 168] width 176 height 11
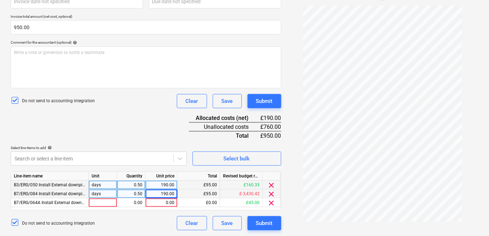
scroll to position [148, 0]
click at [90, 146] on p "Select line-items to add help" at bounding box center [99, 149] width 176 height 6
click at [272, 203] on span "clear" at bounding box center [271, 203] width 9 height 9
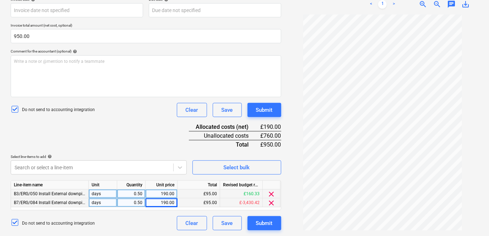
scroll to position [133, 0]
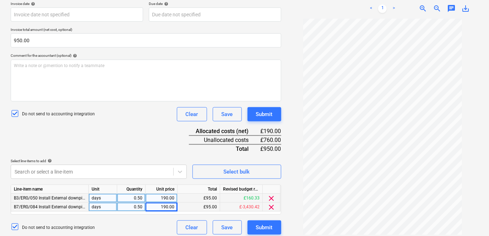
click at [272, 203] on span "clear" at bounding box center [271, 207] width 9 height 9
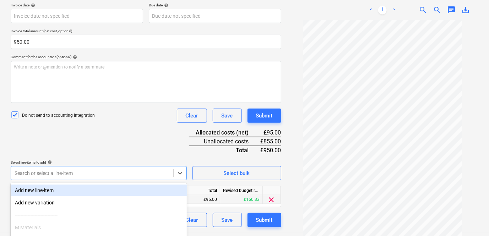
scroll to position [188, 0]
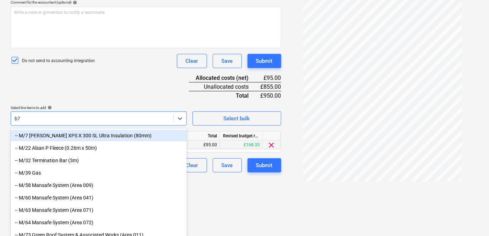
type input "b7"
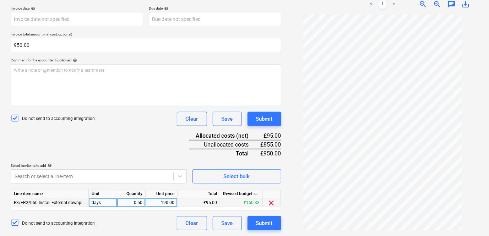
scroll to position [130, 0]
click at [103, 106] on div "Document name help Max Mathieson WE 27.09.25 Invoice number (optional) help Inv…" at bounding box center [146, 105] width 270 height 250
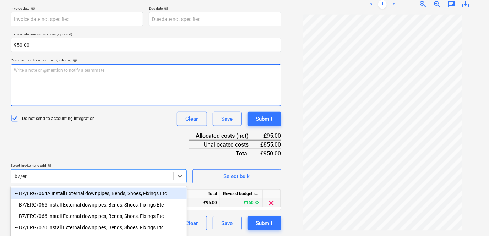
scroll to position [187, 0]
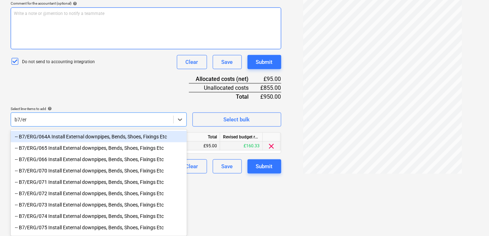
type input "b7/erg"
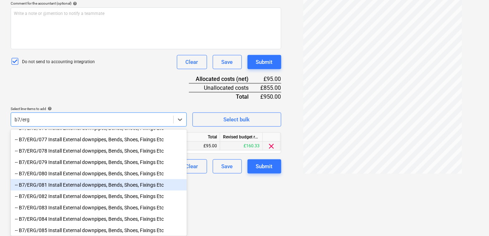
scroll to position [117, 0]
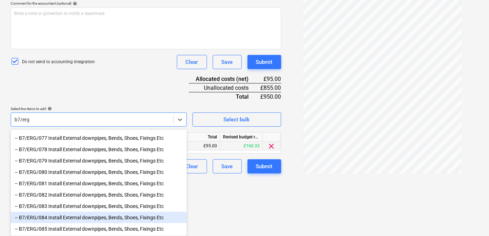
click at [95, 217] on div "-- B7/ERG/084 Install External downpipes, Bends, Shoes, Fixings Etc" at bounding box center [99, 217] width 176 height 11
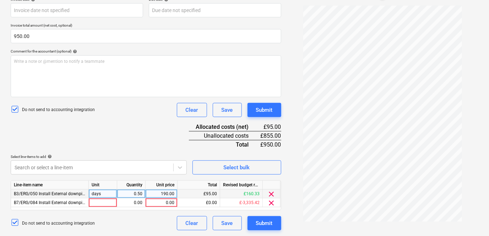
scroll to position [139, 0]
click at [110, 206] on div at bounding box center [103, 202] width 28 height 9
type input "days"
click at [137, 201] on div "0.00" at bounding box center [131, 202] width 22 height 9
type input "1"
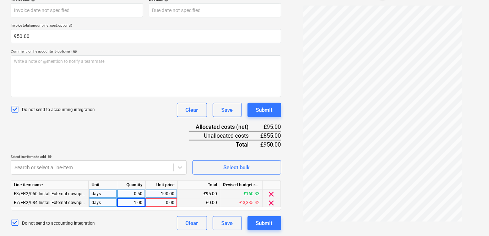
click at [160, 205] on div "0.00" at bounding box center [161, 202] width 26 height 9
type input "190"
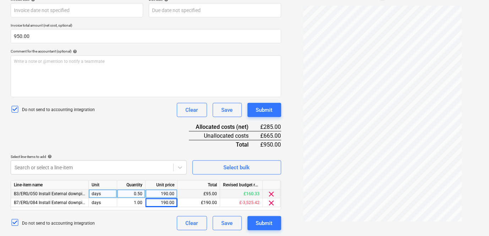
click at [146, 218] on div "Do not send to accounting integration Clear Save Submit" at bounding box center [146, 223] width 270 height 14
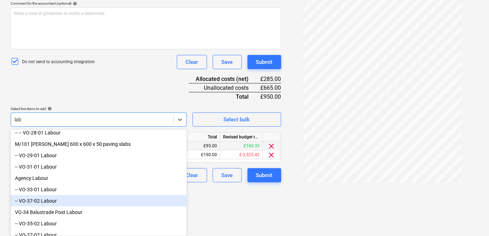
scroll to position [94, 0]
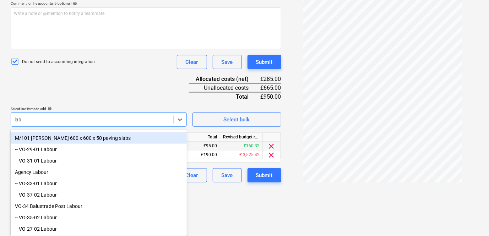
type input "lab"
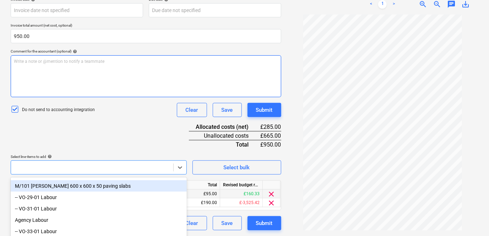
click at [130, 94] on div "Document name help Max Mathieson WE 27.09.25 Invoice number (optional) help Inv…" at bounding box center [146, 100] width 270 height 259
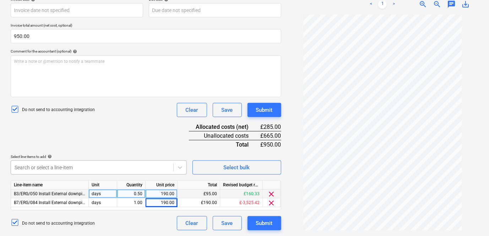
scroll to position [188, 0]
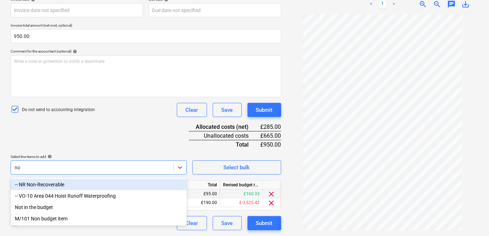
scroll to position [139, 0]
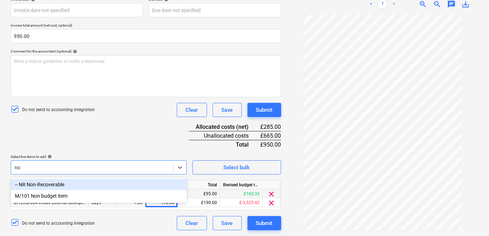
type input "n"
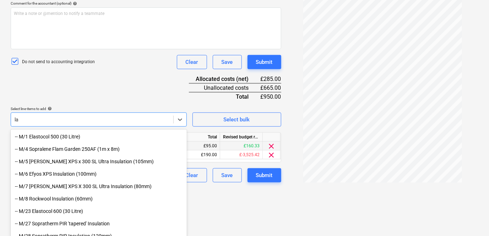
scroll to position [188, 0]
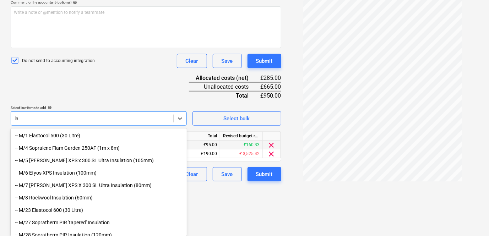
type input "l"
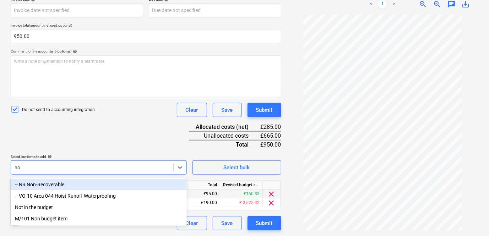
scroll to position [139, 0]
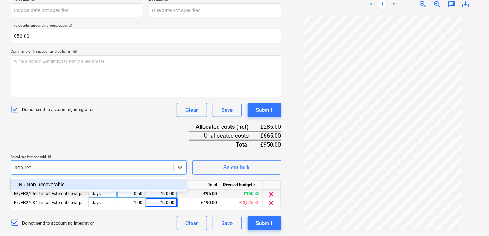
type input "non-reco"
click at [97, 182] on div "-- NR Non-Recoverable" at bounding box center [99, 184] width 176 height 11
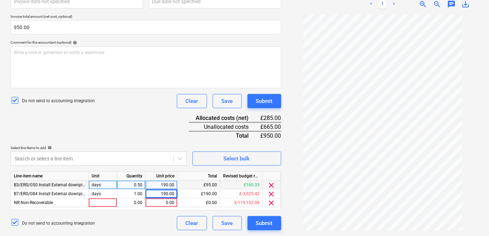
scroll to position [148, 0]
click at [141, 101] on div "Document name help Max Mathieson WE 27.09.25 Invoice number (optional) help Inv…" at bounding box center [146, 97] width 270 height 268
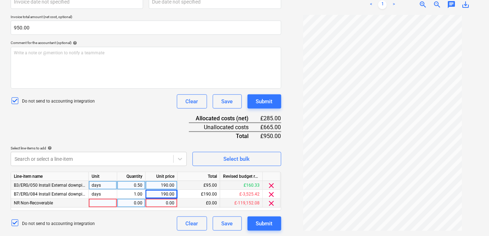
click at [108, 203] on div at bounding box center [103, 203] width 28 height 9
type input "days"
click at [131, 202] on div "0.00" at bounding box center [131, 203] width 22 height 9
type input "0.5"
click at [155, 204] on div "0.00" at bounding box center [161, 203] width 26 height 9
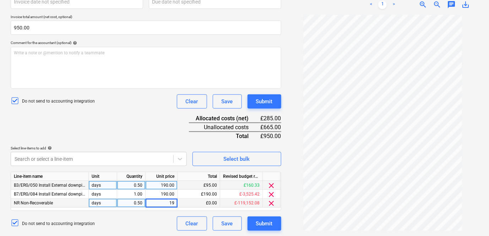
type input "190"
click at [156, 215] on div "Document name help Max Mathieson WE 27.09.25 Invoice number (optional) help Inv…" at bounding box center [146, 97] width 270 height 268
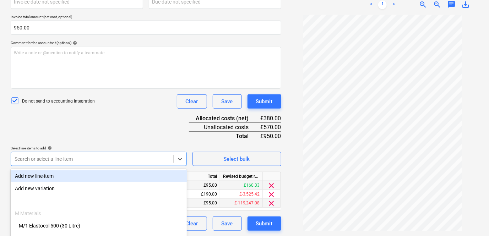
scroll to position [188, 0]
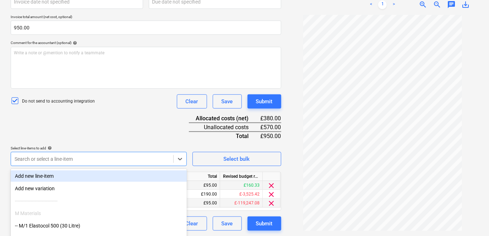
click at [98, 101] on div "Document name help Max Mathieson WE 27.09.25 Invoice number (optional) help Inv…" at bounding box center [146, 97] width 270 height 268
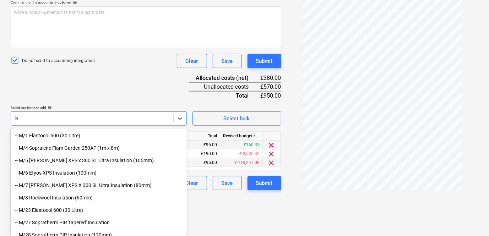
type input "l"
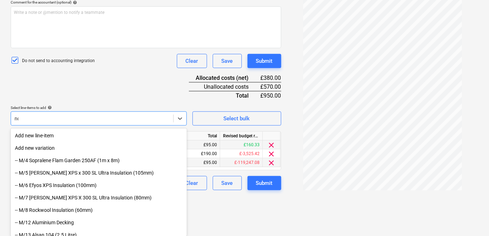
scroll to position [148, 0]
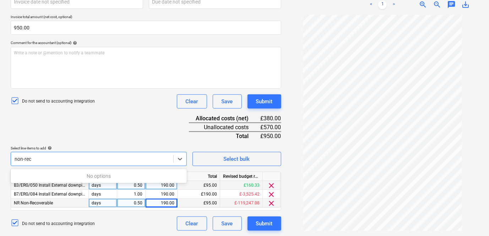
type input "non-rec"
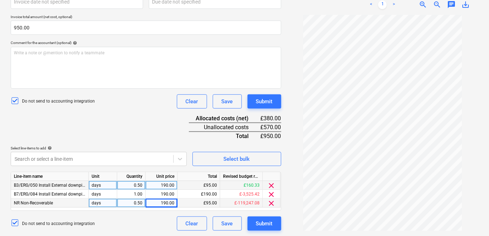
click at [114, 126] on div "Document name help Max Mathieson WE 27.09.25 Invoice number (optional) help Inv…" at bounding box center [146, 97] width 270 height 268
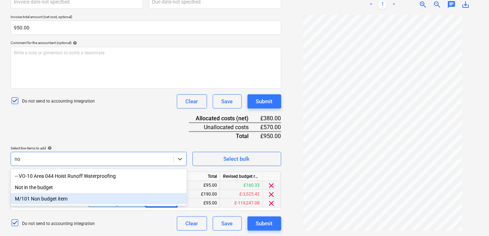
type input "n"
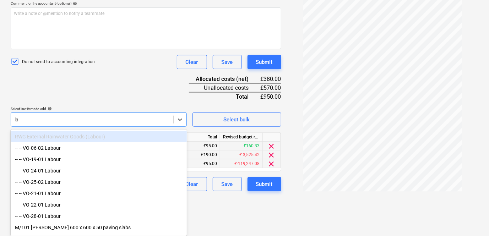
scroll to position [188, 0]
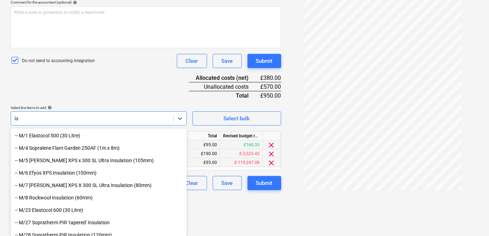
type input "l"
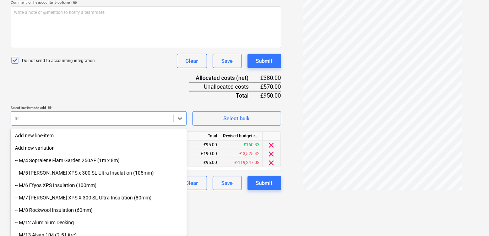
scroll to position [148, 0]
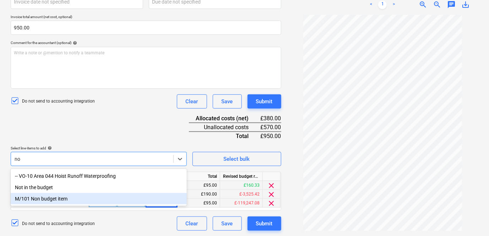
type input "n"
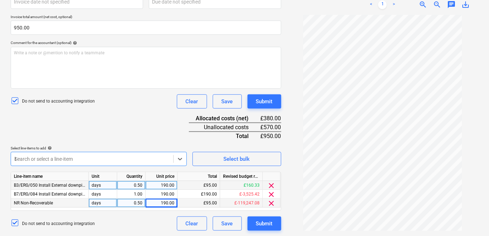
scroll to position [188, 0]
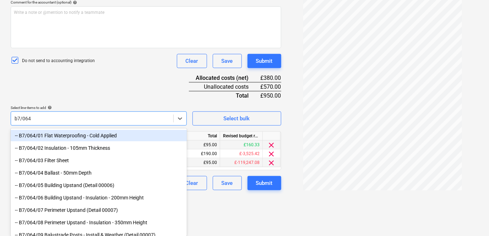
type input "b7/064a"
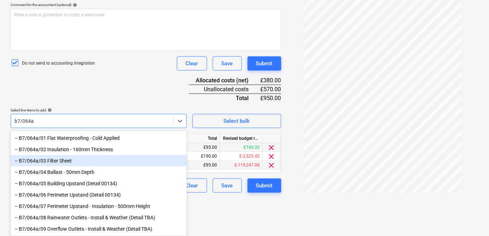
scroll to position [1, 0]
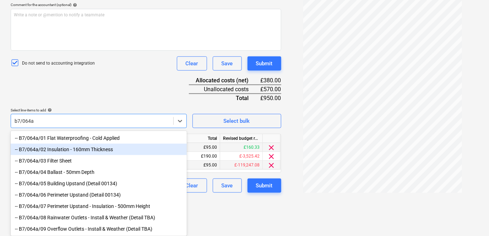
click at [89, 148] on div "-- B7/064a/02 Insulation - 160mm Thickness" at bounding box center [99, 149] width 176 height 11
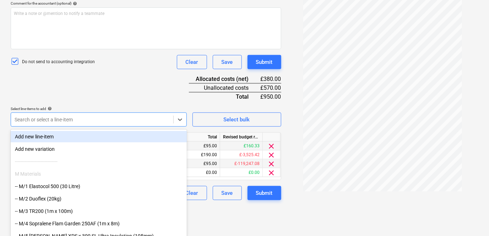
scroll to position [157, 0]
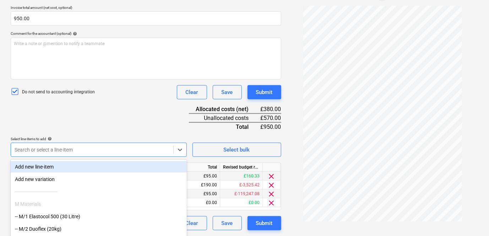
click at [83, 100] on div "Document name help Max Mathieson WE 27.09.25 Invoice number (optional) help Inv…" at bounding box center [146, 92] width 270 height 277
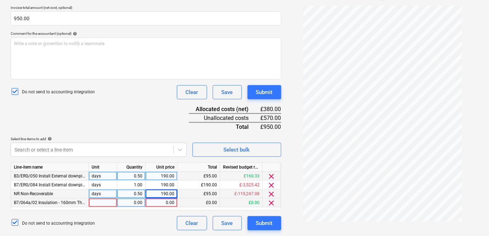
click at [102, 203] on div at bounding box center [103, 202] width 28 height 9
type input "0"
type input "days"
click at [128, 203] on div "0.00" at bounding box center [131, 202] width 22 height 9
type input "0.25"
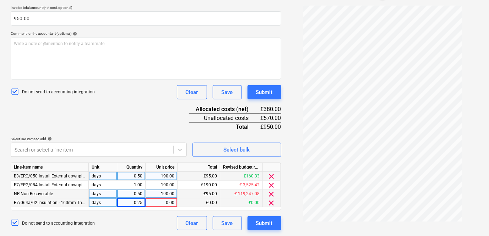
click at [169, 203] on div "0.00" at bounding box center [161, 202] width 26 height 9
type input "190"
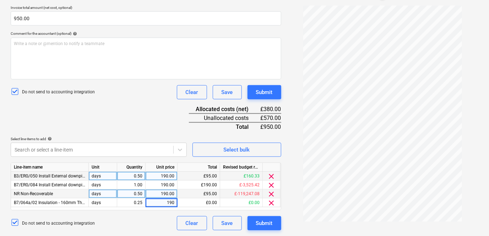
click at [135, 214] on div "Document name help Max Mathieson WE 27.09.25 Invoice number (optional) help Inv…" at bounding box center [146, 92] width 270 height 277
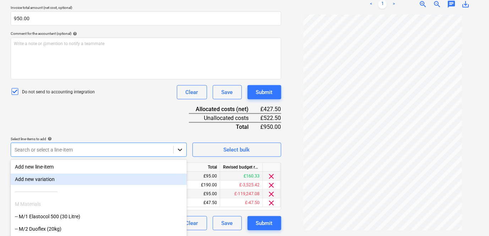
scroll to position [188, 0]
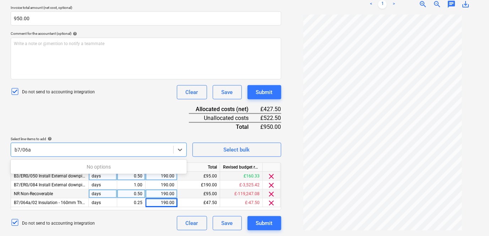
scroll to position [157, 0]
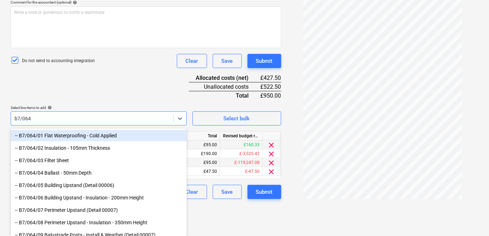
type input "b7/064a"
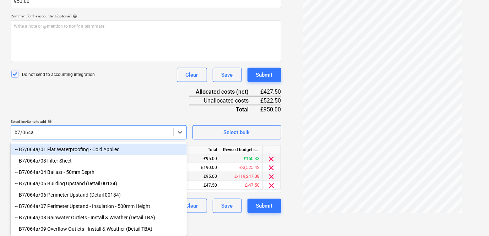
scroll to position [176, 0]
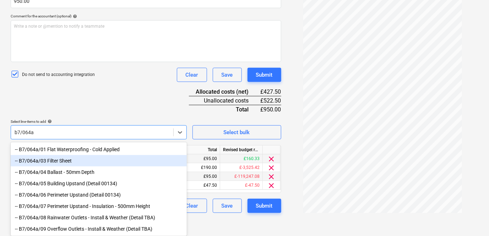
click at [69, 159] on div "-- B7/064a/03 Filter Sheet" at bounding box center [99, 160] width 176 height 11
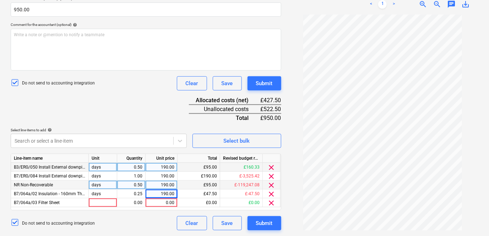
scroll to position [165, 0]
click at [103, 84] on div "Document name help Max Mathieson WE 27.09.25 Invoice number (optional) help Inv…" at bounding box center [146, 88] width 270 height 286
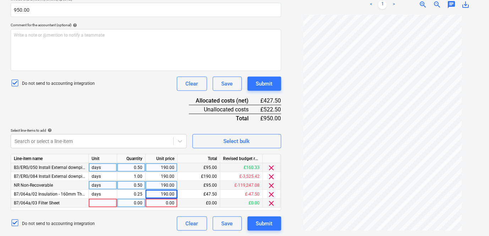
click at [101, 204] on div at bounding box center [103, 203] width 28 height 9
type input "days"
click at [127, 201] on div "0.00" at bounding box center [131, 203] width 22 height 9
type input "0.25"
click at [156, 202] on div "0.00" at bounding box center [161, 203] width 26 height 9
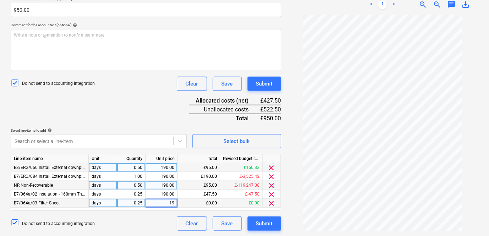
type input "190"
click at [150, 215] on div "Document name help Max Mathieson WE 27.09.25 Invoice number (optional) help Inv…" at bounding box center [146, 88] width 270 height 286
click at [132, 148] on div "Document name help Max Mathieson WE 27.09.25 Invoice number (optional) help Inv…" at bounding box center [146, 88] width 270 height 286
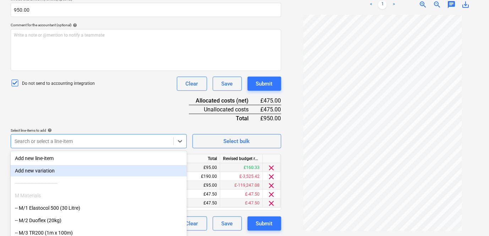
scroll to position [188, 0]
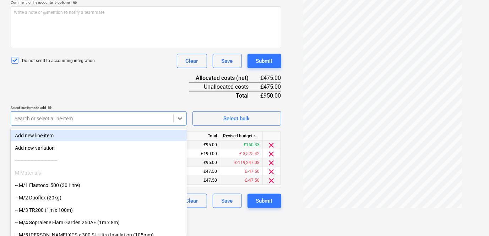
scroll to position [165, 0]
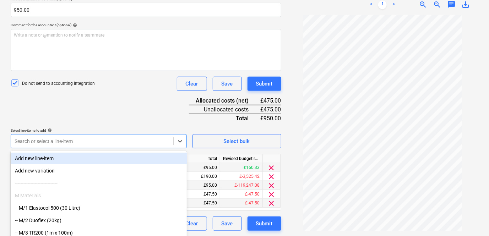
click at [159, 88] on div "Document name help Max Mathieson WE 27.09.25 Invoice number (optional) help Inv…" at bounding box center [146, 88] width 270 height 286
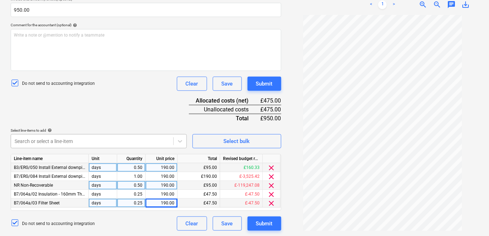
scroll to position [188, 0]
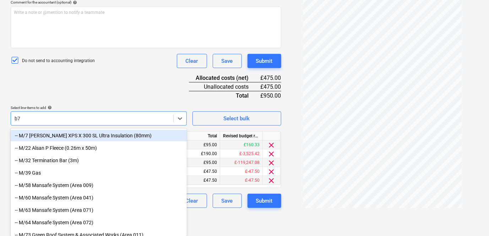
type input "b7"
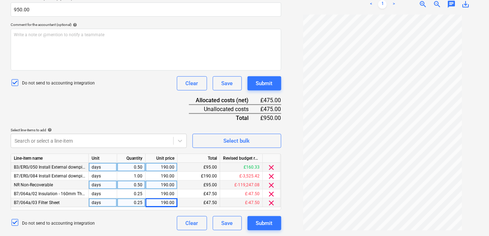
scroll to position [165, 0]
click at [102, 110] on div "Document name help Max Mathieson WE 27.09.25 Invoice number (optional) help Inv…" at bounding box center [146, 88] width 270 height 286
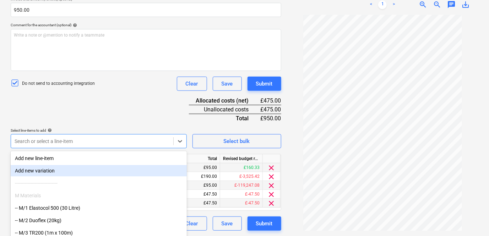
scroll to position [188, 0]
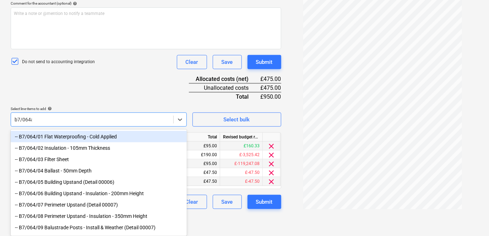
scroll to position [165, 0]
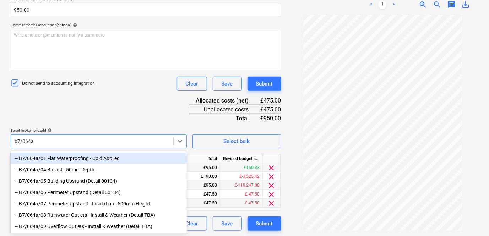
type input "b7/064a/"
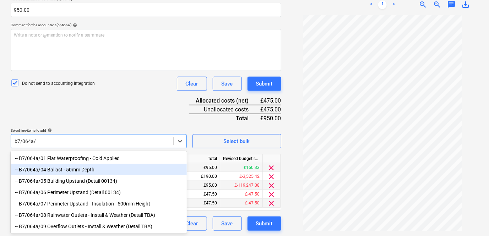
click at [64, 173] on div "-- B7/064a/04 Ballast - 50mm Depth" at bounding box center [99, 169] width 176 height 11
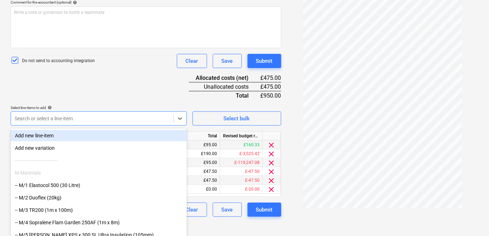
click at [64, 173] on div "M Materials" at bounding box center [99, 172] width 176 height 11
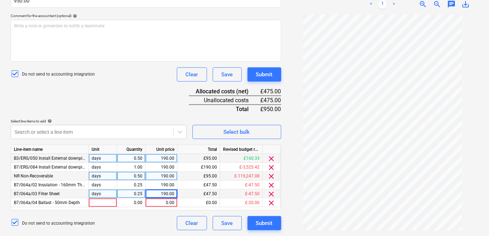
scroll to position [175, 0]
click at [74, 91] on div "Document name help Max Mathieson WE 27.09.25 Invoice number (optional) help Inv…" at bounding box center [146, 83] width 270 height 295
click at [97, 202] on div at bounding box center [103, 202] width 28 height 9
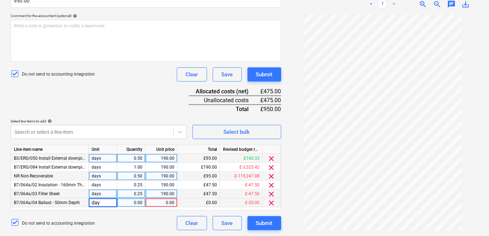
type input "days"
click at [139, 202] on div "0.00" at bounding box center [131, 202] width 22 height 9
type input "0.25"
click at [163, 202] on div "0.00" at bounding box center [161, 202] width 26 height 9
type input "190"
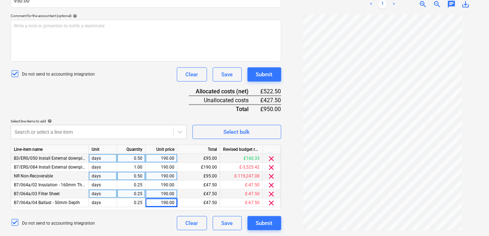
click at [158, 218] on div "Do not send to accounting integration Clear Save Submit" at bounding box center [146, 223] width 270 height 14
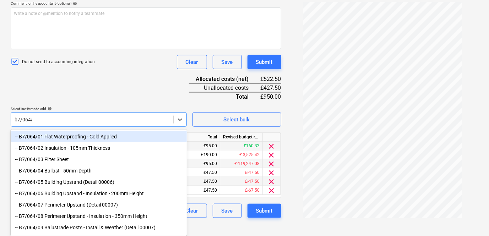
scroll to position [175, 0]
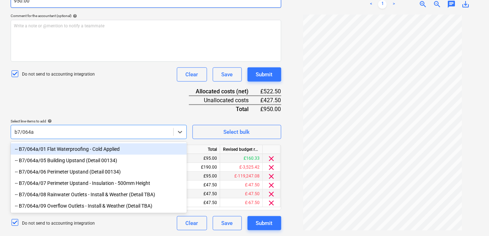
type input "b7/064a"
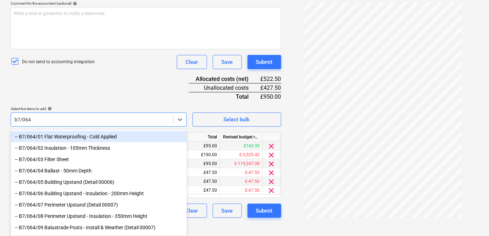
scroll to position [187, 0]
type input "b7/064a"
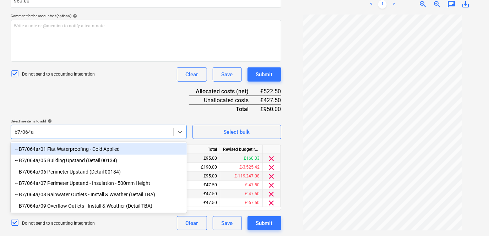
scroll to position [175, 0]
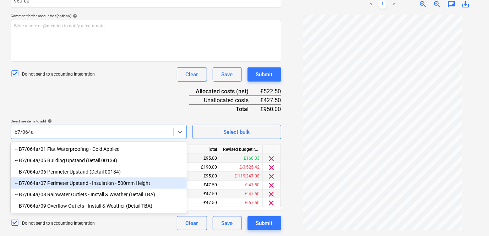
click at [84, 186] on div "-- B7/064a/07 Perimeter Upstand - Insulation - 500mm Height" at bounding box center [99, 182] width 176 height 11
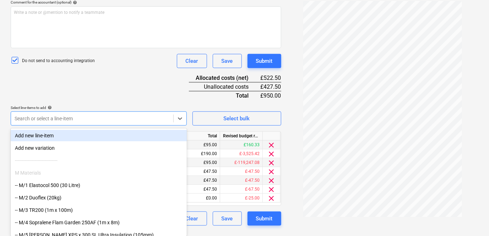
click at [143, 83] on div "Document name help Max Mathieson WE 27.09.25 Invoice number (optional) help Inv…" at bounding box center [146, 73] width 270 height 303
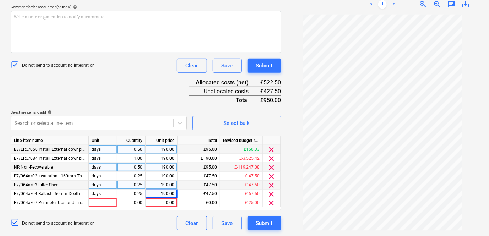
scroll to position [184, 0]
click at [104, 204] on div at bounding box center [103, 202] width 28 height 9
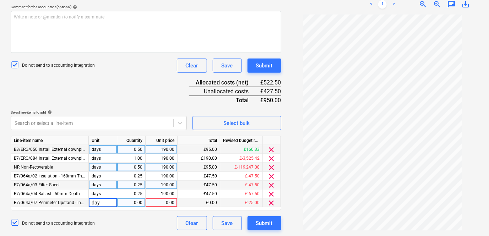
type input "days"
click at [131, 203] on div "0.00" at bounding box center [131, 202] width 22 height 9
type input "0.25"
click at [150, 203] on div "0.00" at bounding box center [161, 202] width 26 height 9
type input "190"
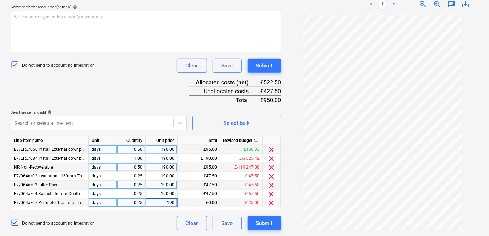
click at [157, 227] on div "Do not send to accounting integration Clear Save Submit" at bounding box center [146, 223] width 270 height 14
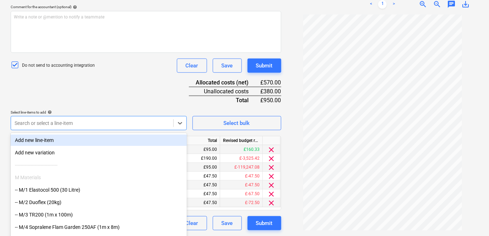
scroll to position [188, 0]
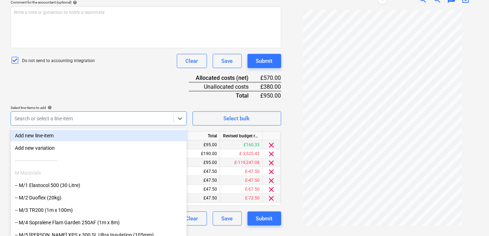
click at [123, 120] on div at bounding box center [92, 118] width 155 height 7
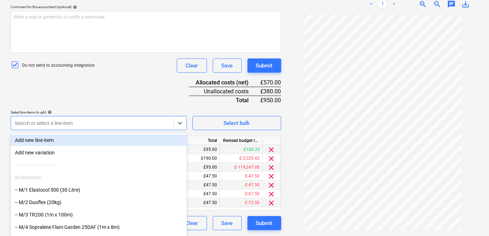
click at [101, 103] on div "Document name help Max Mathieson WE 27.09.25 Invoice number (optional) help Inv…" at bounding box center [146, 78] width 270 height 303
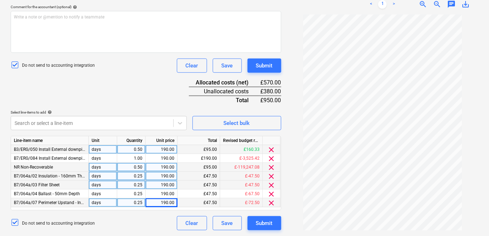
click at [141, 177] on div "0.25" at bounding box center [131, 176] width 22 height 9
click at [142, 177] on input "0.25" at bounding box center [131, 176] width 28 height 9
type input "0.2"
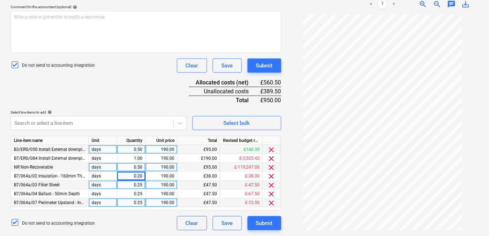
click at [141, 185] on div "0.25" at bounding box center [131, 185] width 22 height 9
type input "0.2"
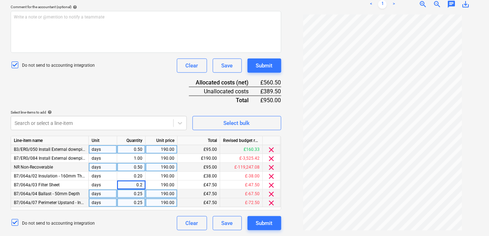
click at [137, 193] on div "0.25" at bounding box center [131, 194] width 22 height 9
type input "0.2"
click at [136, 204] on div "0.25" at bounding box center [131, 202] width 22 height 9
type input "0.2"
click at [138, 215] on div "Document name help Max Mathieson WE 27.09.25 Invoice number (optional) help Inv…" at bounding box center [146, 78] width 270 height 303
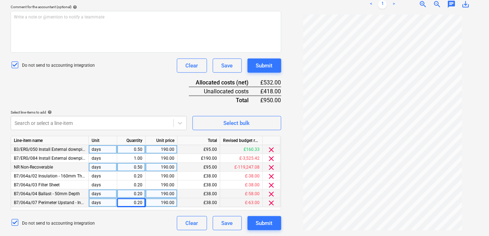
click at [140, 167] on div "0.50" at bounding box center [131, 167] width 22 height 9
type input "0.7"
click at [137, 218] on div "Do not send to accounting integration Clear Save Submit" at bounding box center [146, 223] width 270 height 14
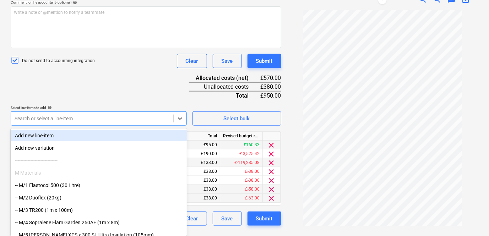
click at [141, 122] on div "Search or select a line-item" at bounding box center [92, 119] width 162 height 10
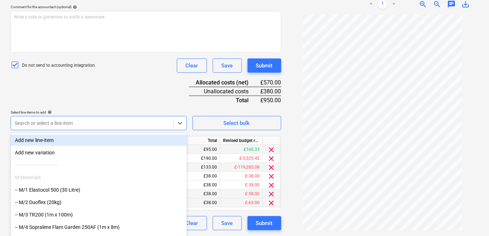
click at [131, 98] on div "Document name help Max Mathieson WE 27.09.25 Invoice number (optional) help Inv…" at bounding box center [146, 78] width 270 height 303
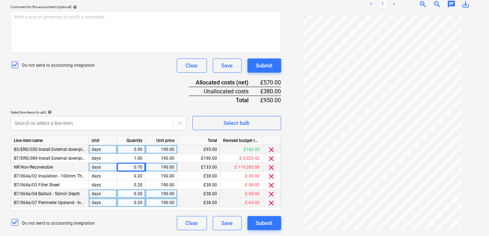
click at [141, 167] on div "0.70" at bounding box center [131, 167] width 22 height 9
click at [142, 167] on input "0.7" at bounding box center [131, 167] width 28 height 9
type input "0.9"
click at [160, 104] on div "Document name help Max Mathieson WE 27.09.25 Invoice number (optional) help Inv…" at bounding box center [146, 78] width 270 height 303
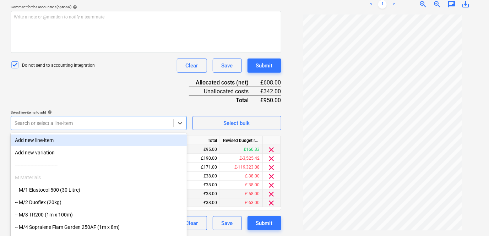
scroll to position [188, 0]
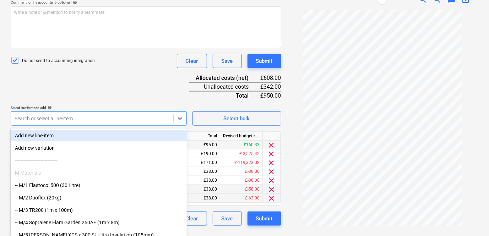
click at [134, 126] on div "Document name help Max Mathieson WE 27.09.25 Invoice number (optional) help Inv…" at bounding box center [146, 73] width 270 height 303
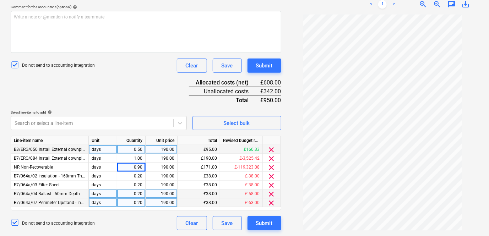
scroll to position [184, 0]
click at [141, 159] on div "1.00" at bounding box center [131, 158] width 22 height 9
type input "1.2"
click at [148, 218] on div "Do not send to accounting integration Clear Save Submit" at bounding box center [146, 223] width 270 height 14
click at [142, 158] on div "1.20" at bounding box center [131, 158] width 28 height 9
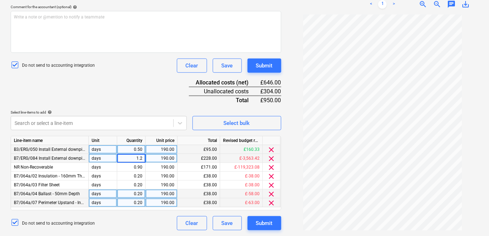
click at [142, 158] on input "1.2" at bounding box center [131, 158] width 28 height 9
type input "1.25"
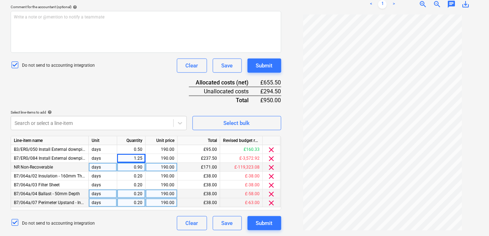
click at [142, 166] on div "0.90" at bounding box center [131, 167] width 28 height 9
click at [142, 166] on input "0.9" at bounding box center [131, 167] width 28 height 9
type input "0.95"
click at [140, 214] on div "Document name help Max Mathieson WE 27.09.25 Invoice number (optional) help Inv…" at bounding box center [146, 78] width 270 height 303
click at [142, 159] on div "1.25" at bounding box center [131, 158] width 28 height 9
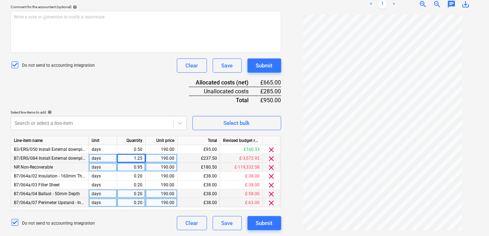
click at [143, 159] on input "1.25" at bounding box center [131, 158] width 28 height 9
type input "1.2"
click at [141, 168] on div "0.95" at bounding box center [131, 167] width 22 height 9
click at [141, 168] on input "0.95" at bounding box center [131, 167] width 28 height 9
type input "0.9"
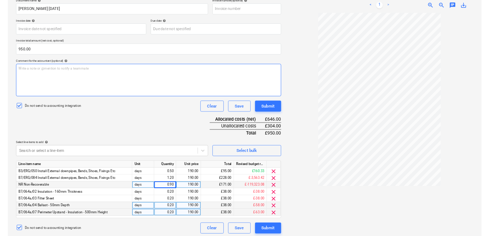
scroll to position [112, 0]
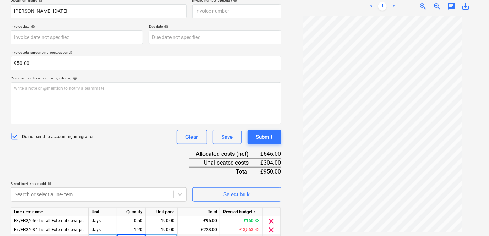
click at [287, 95] on div at bounding box center [383, 124] width 192 height 216
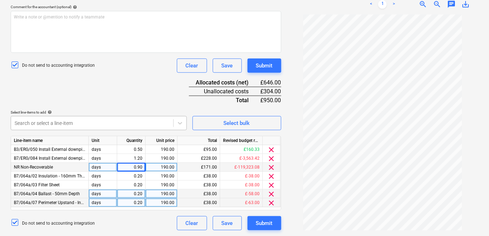
scroll to position [188, 0]
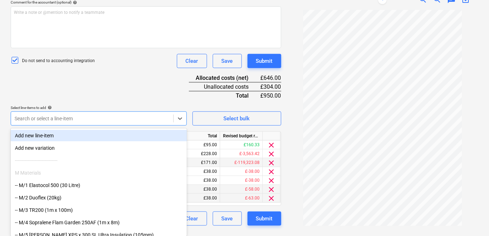
scroll to position [184, 0]
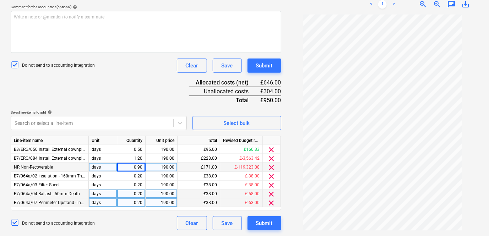
click at [133, 95] on div "Document name help Max Mathieson WE 27.09.25 Invoice number (optional) help Inv…" at bounding box center [146, 78] width 270 height 303
click at [142, 167] on div "0.90" at bounding box center [131, 167] width 28 height 9
click at [142, 167] on input "0.78333" at bounding box center [131, 167] width 28 height 9
type input "0.7833"
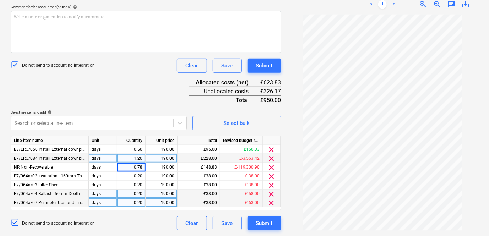
click at [142, 158] on div "1.20" at bounding box center [131, 158] width 22 height 9
click at [142, 158] on input "1.2" at bounding box center [131, 158] width 28 height 9
type input "1.5333"
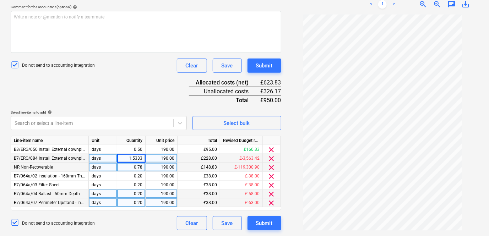
click at [135, 168] on div "0.78" at bounding box center [131, 167] width 22 height 9
click at [147, 167] on div "190.00" at bounding box center [162, 167] width 32 height 9
click at [142, 167] on div "0.78" at bounding box center [131, 167] width 22 height 9
click at [142, 167] on input "0.7833" at bounding box center [131, 167] width 28 height 9
click at [148, 86] on div "Document name help Max Mathieson WE 27.09.25 Invoice number (optional) help Inv…" at bounding box center [146, 78] width 270 height 303
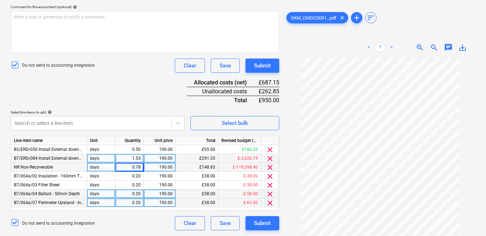
click at [140, 159] on div "1.53" at bounding box center [129, 158] width 22 height 9
click at [140, 159] on input "1.5333" at bounding box center [129, 158] width 28 height 9
click at [108, 96] on div "Document name help Max Mathieson WE 27.09.25 Invoice number (optional) help Inv…" at bounding box center [145, 78] width 268 height 303
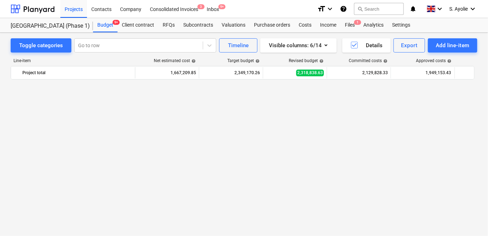
scroll to position [1065, 0]
